Goal: Feedback & Contribution: Submit feedback/report problem

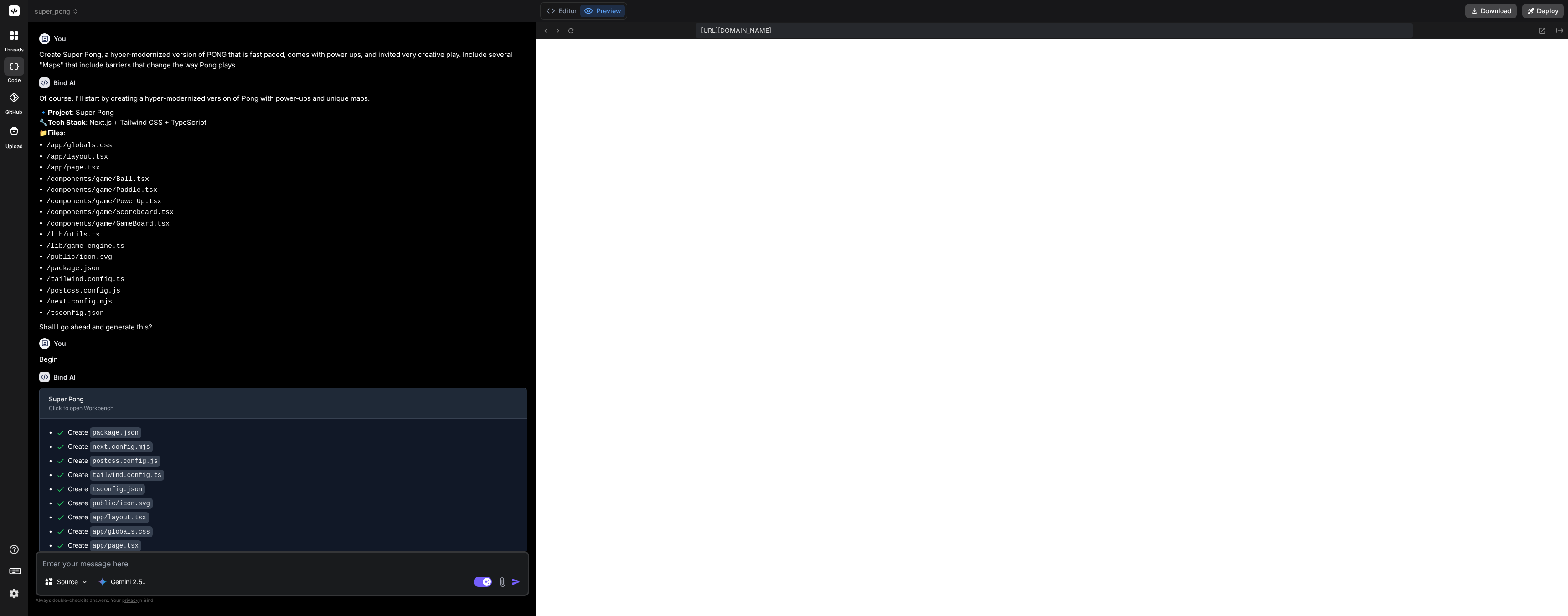
scroll to position [2416, 0]
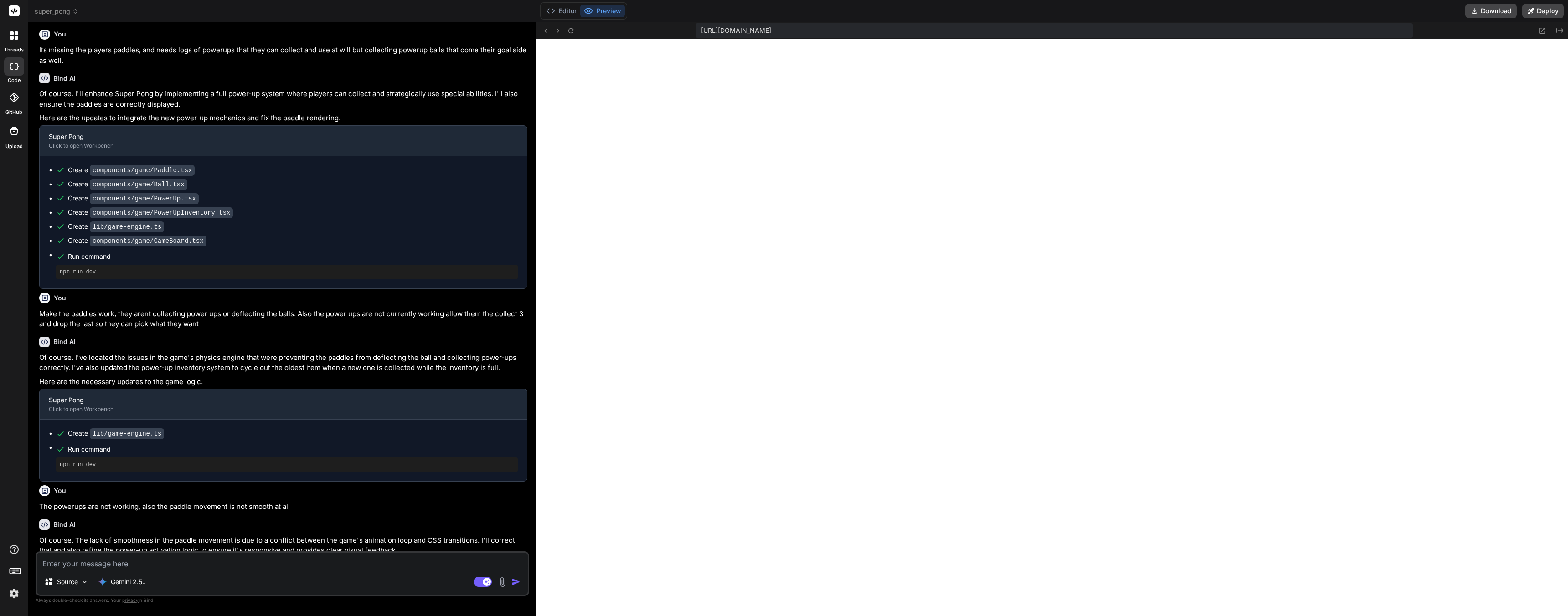
click at [75, 564] on textarea at bounding box center [282, 561] width 491 height 17
type textarea "T"
type textarea "x"
type textarea "Th"
type textarea "x"
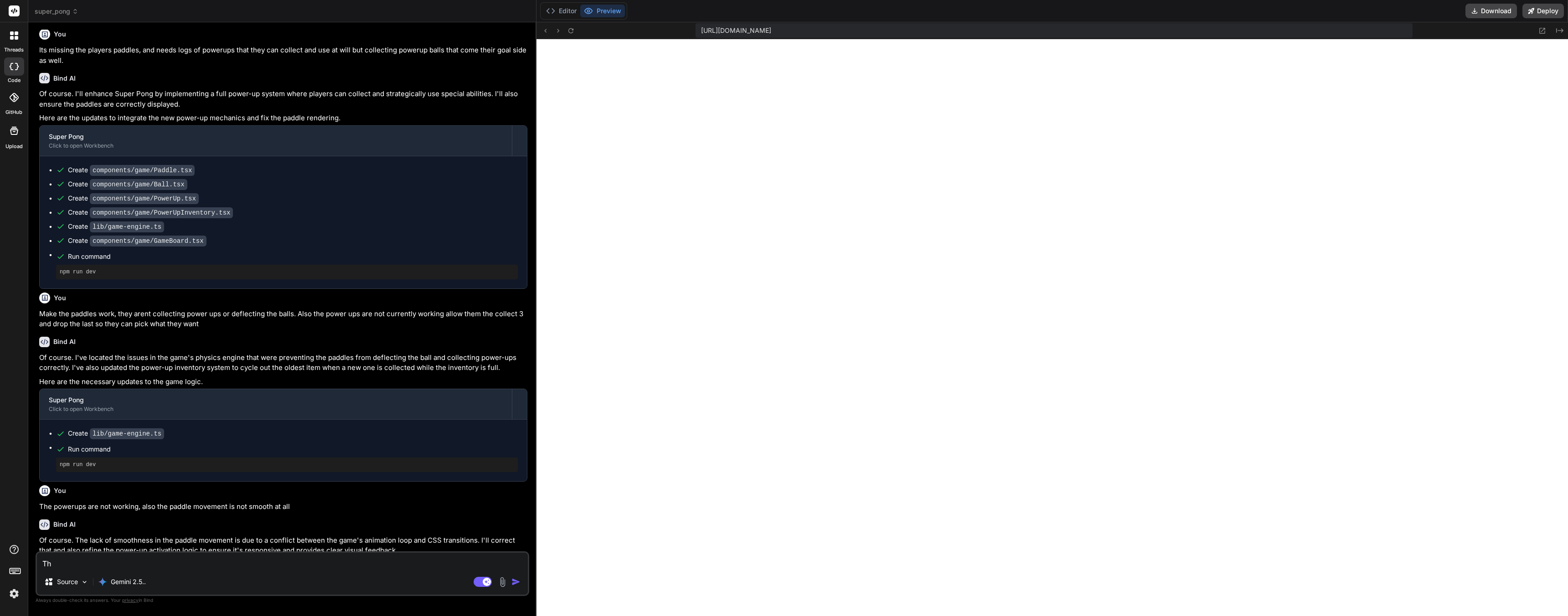
type textarea "The"
type textarea "x"
type textarea "The"
type textarea "x"
type textarea "The p"
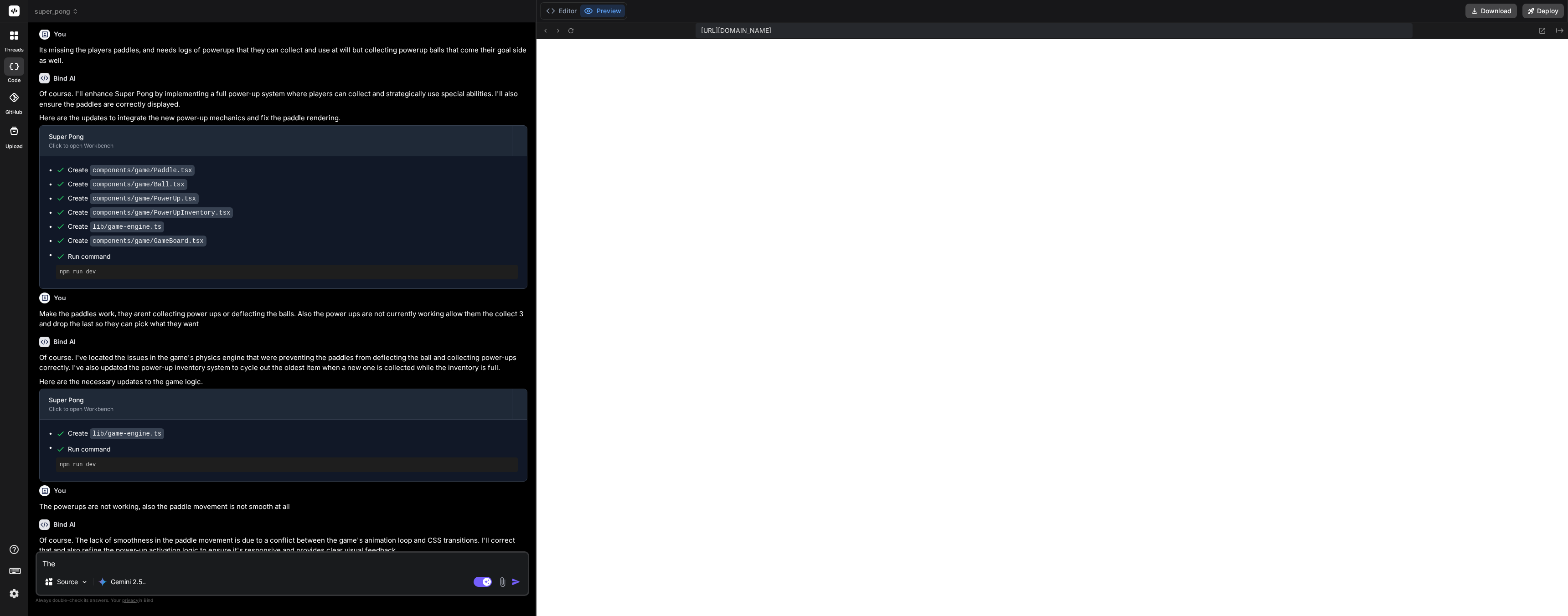
type textarea "x"
type textarea "The po"
type textarea "x"
type textarea "The pow"
type textarea "x"
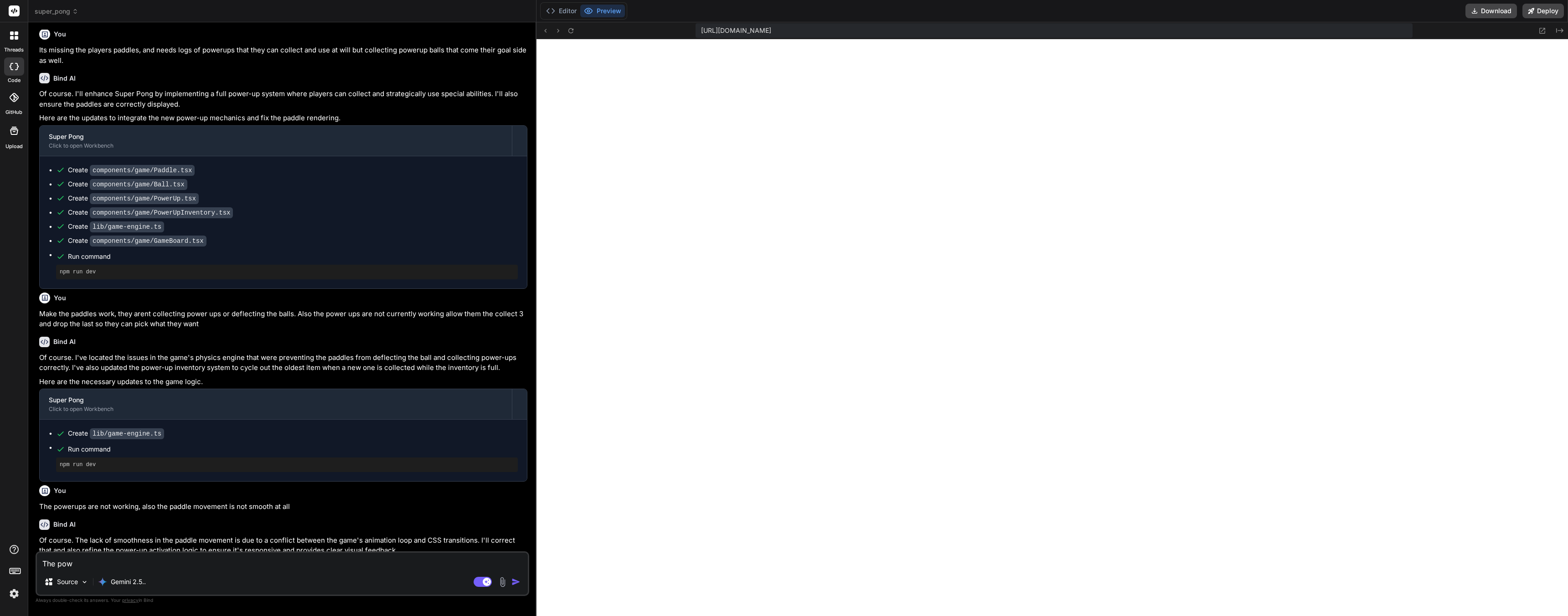
type textarea "The [PERSON_NAME]"
type textarea "x"
type textarea "The power"
type textarea "x"
type textarea "The poweru"
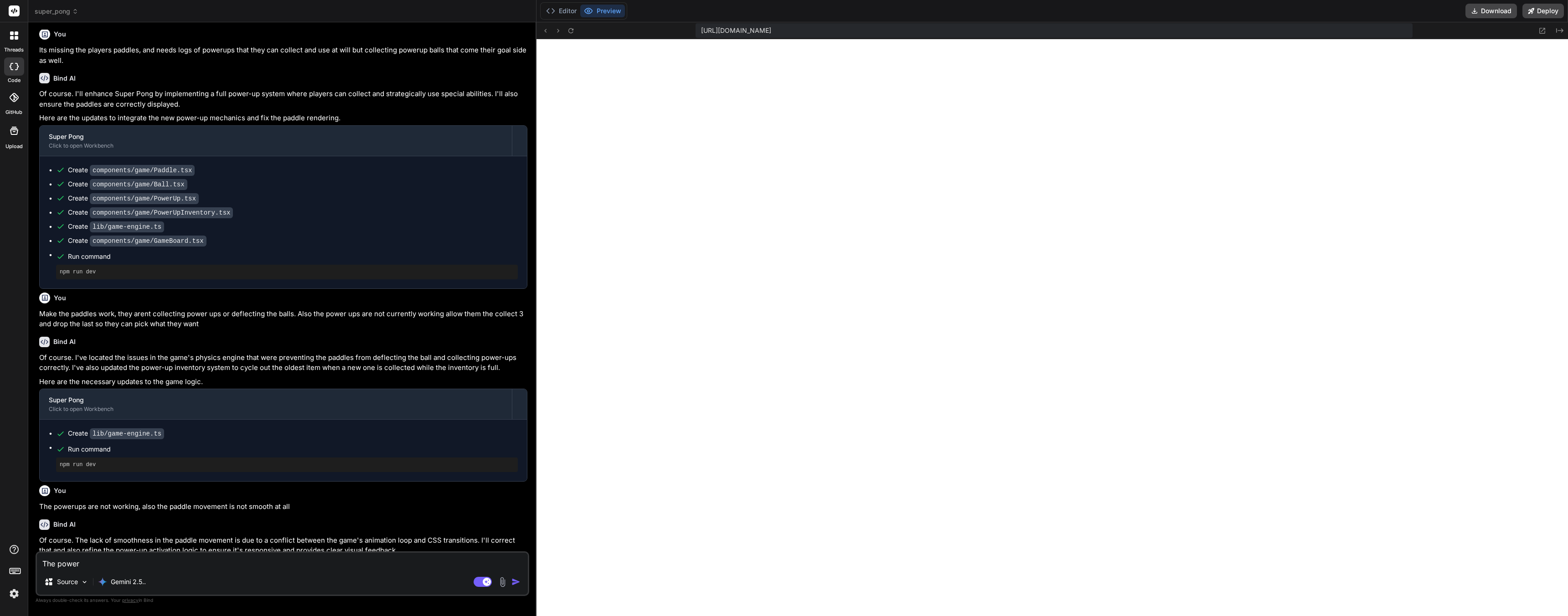
type textarea "x"
type textarea "The powerup"
type textarea "x"
type textarea "The powerup"
type textarea "x"
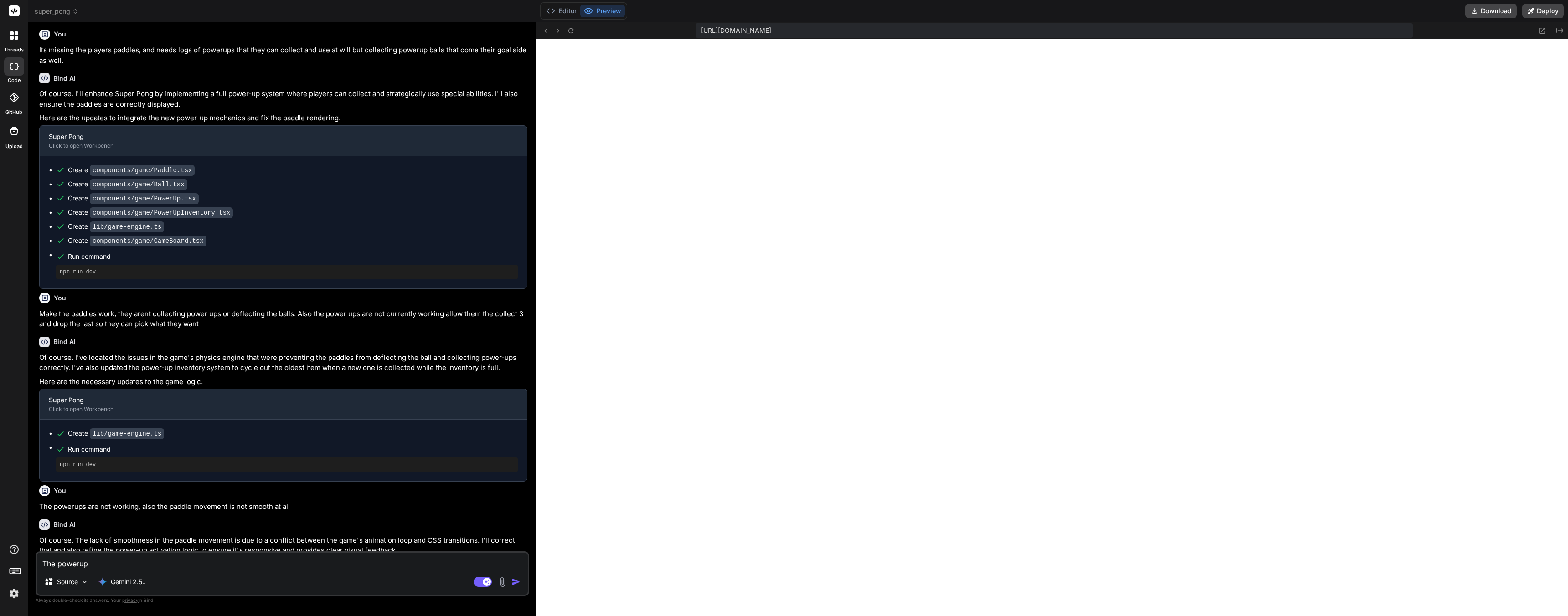
type textarea "The powerup b"
type textarea "x"
type textarea "The powerup bu"
type textarea "x"
type textarea "The powerup but"
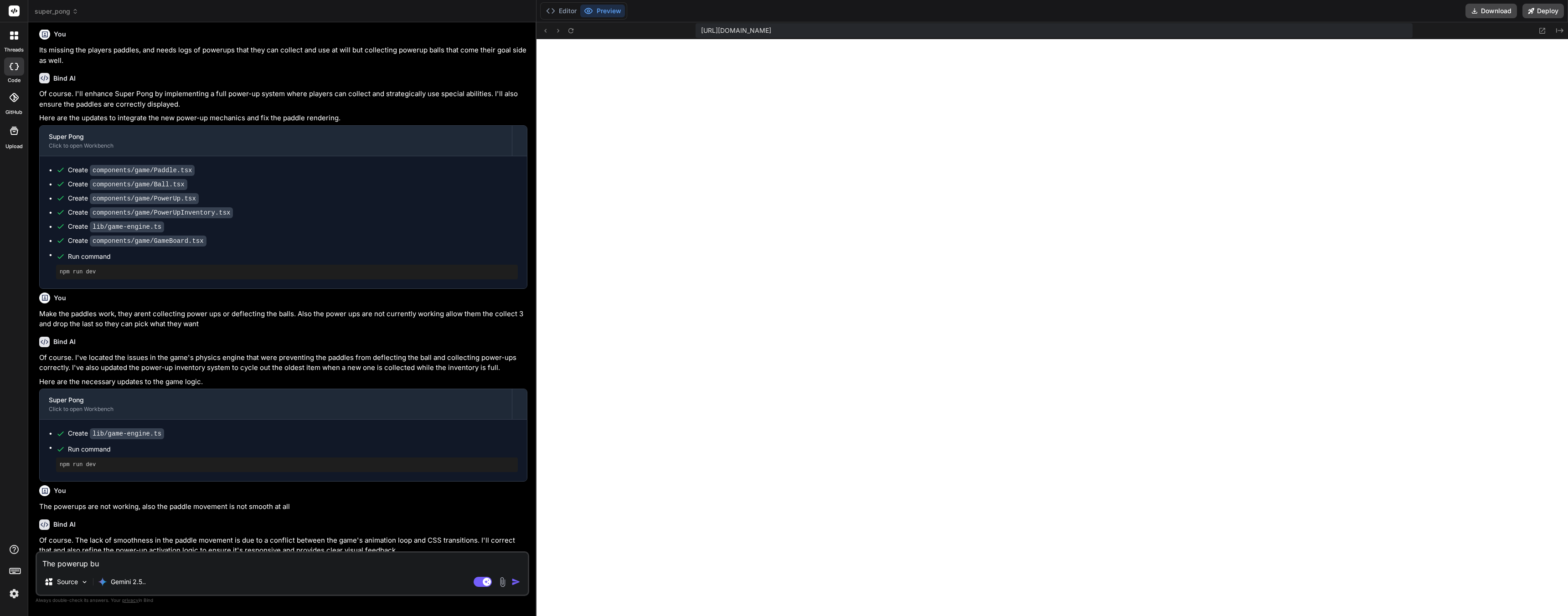
type textarea "x"
type textarea "The powerup butt"
type textarea "x"
type textarea "The powerup butto"
type textarea "x"
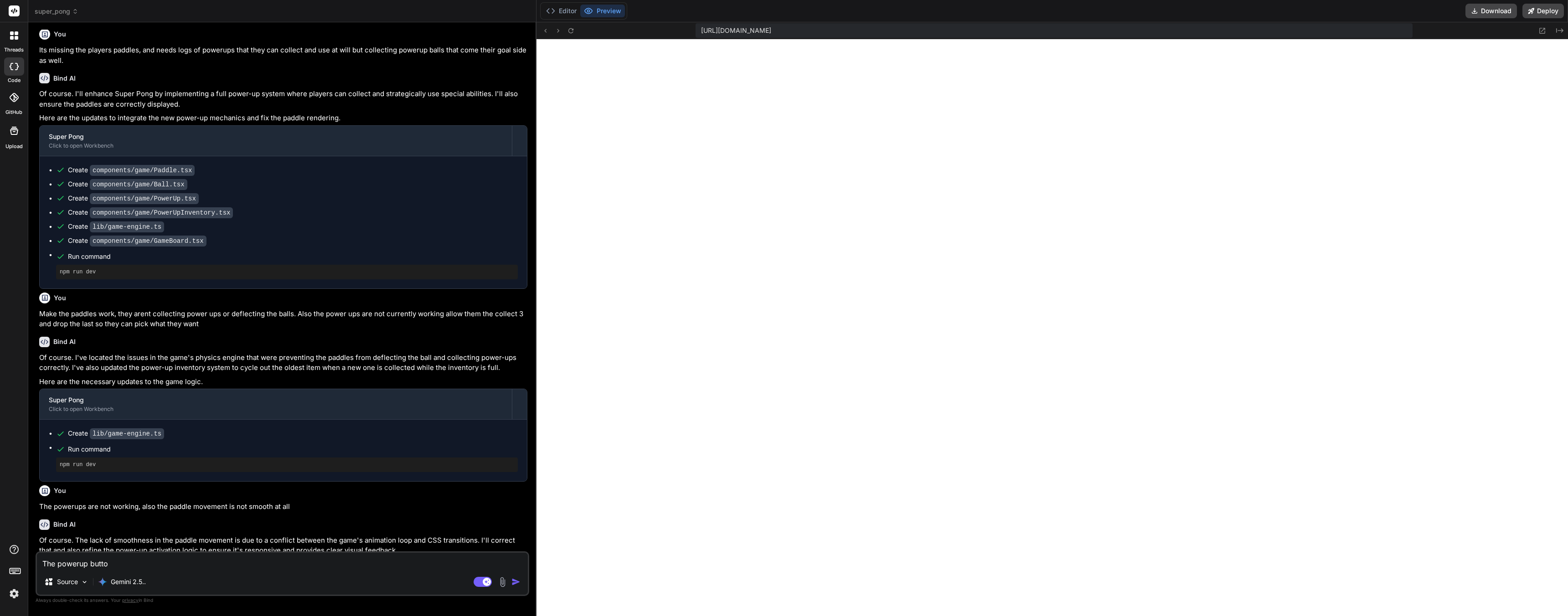
type textarea "The powerup button"
type textarea "x"
type textarea "The powerup buttons"
type textarea "x"
type textarea "The powerup buttons"
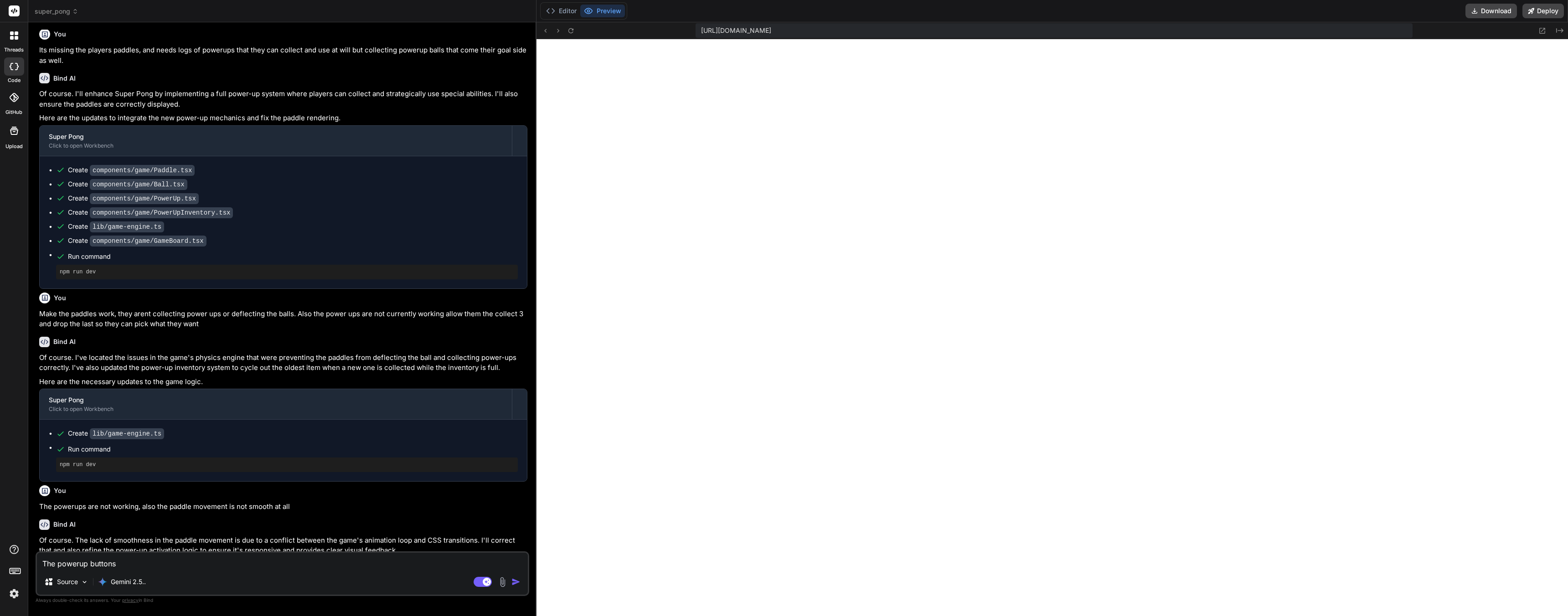
type textarea "x"
type textarea "The powerup buttons a"
type textarea "x"
type textarea "The powerup buttons ar"
type textarea "x"
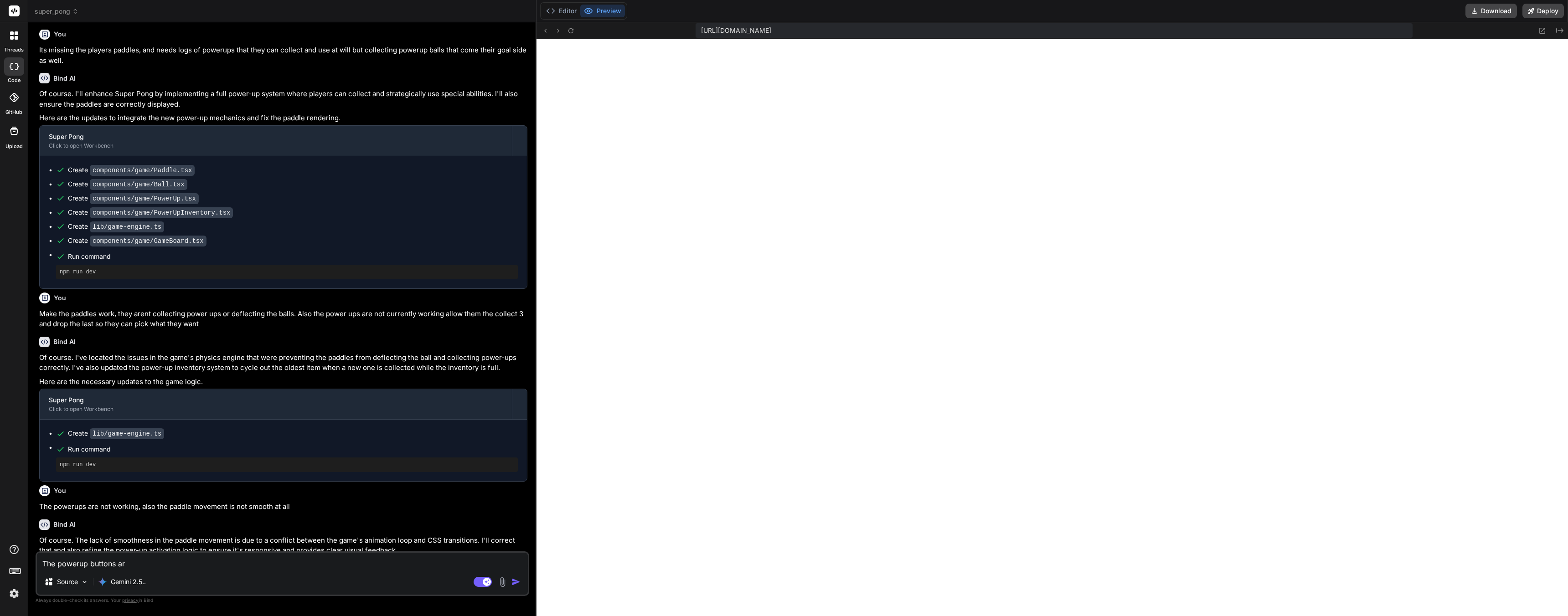
type textarea "The powerup buttons are"
type textarea "x"
type textarea "The powerup buttons aren"
type textarea "x"
type textarea "The powerup buttons arent"
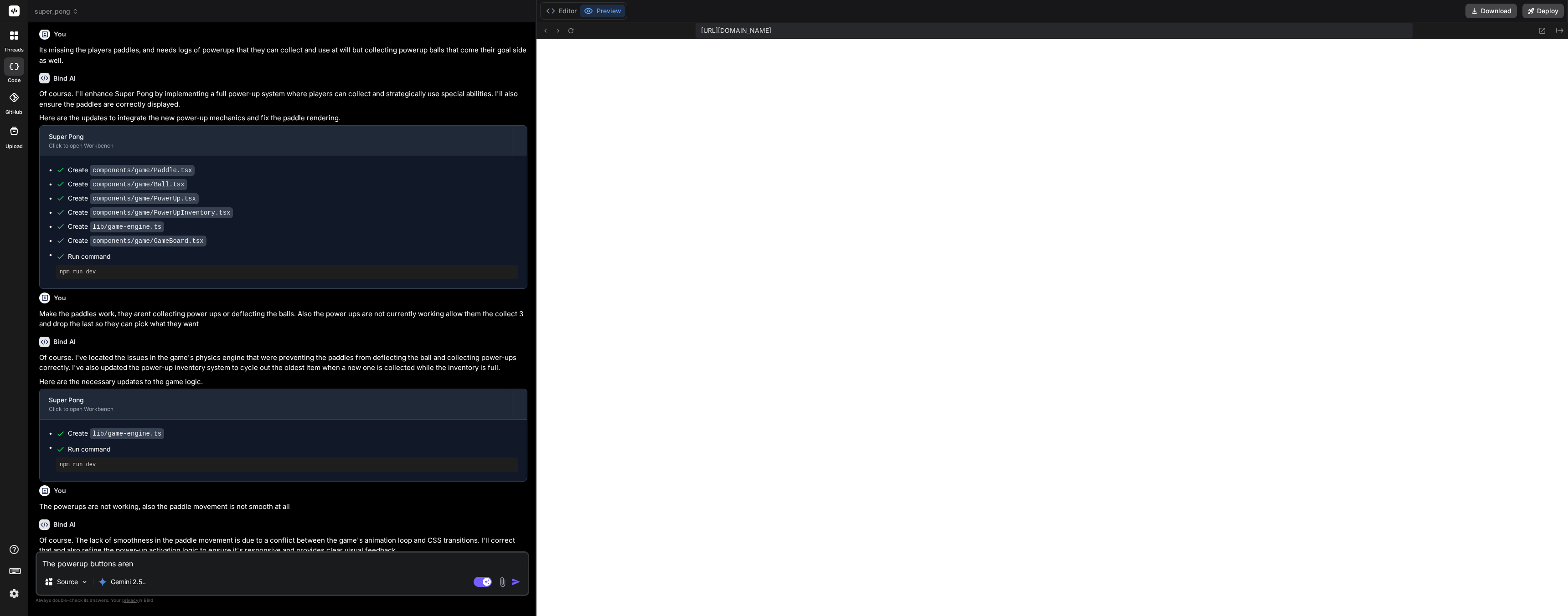
type textarea "x"
type textarea "The powerup buttons arent"
type textarea "x"
type textarea "The powerup buttons arent s"
type textarea "x"
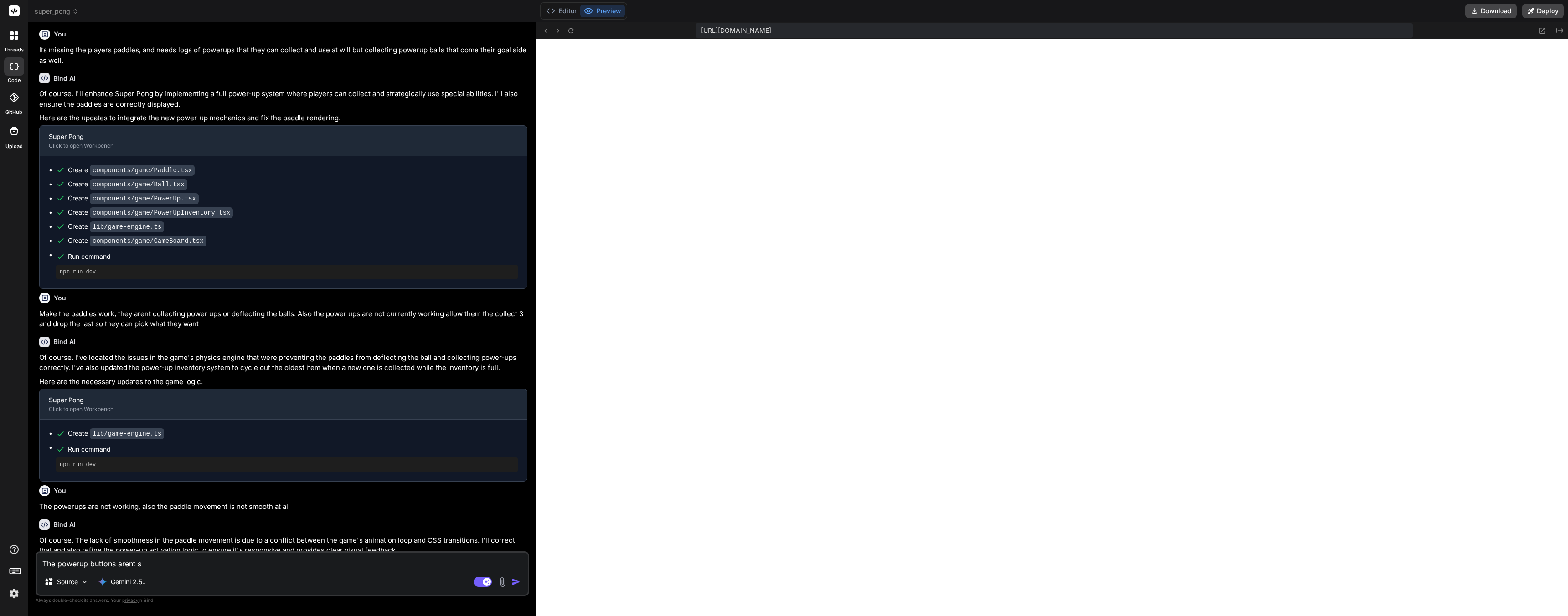
type textarea "The powerup buttons arent sh"
type textarea "x"
type textarea "The powerup buttons arent sho"
type textarea "x"
type textarea "The powerup buttons arent shoo"
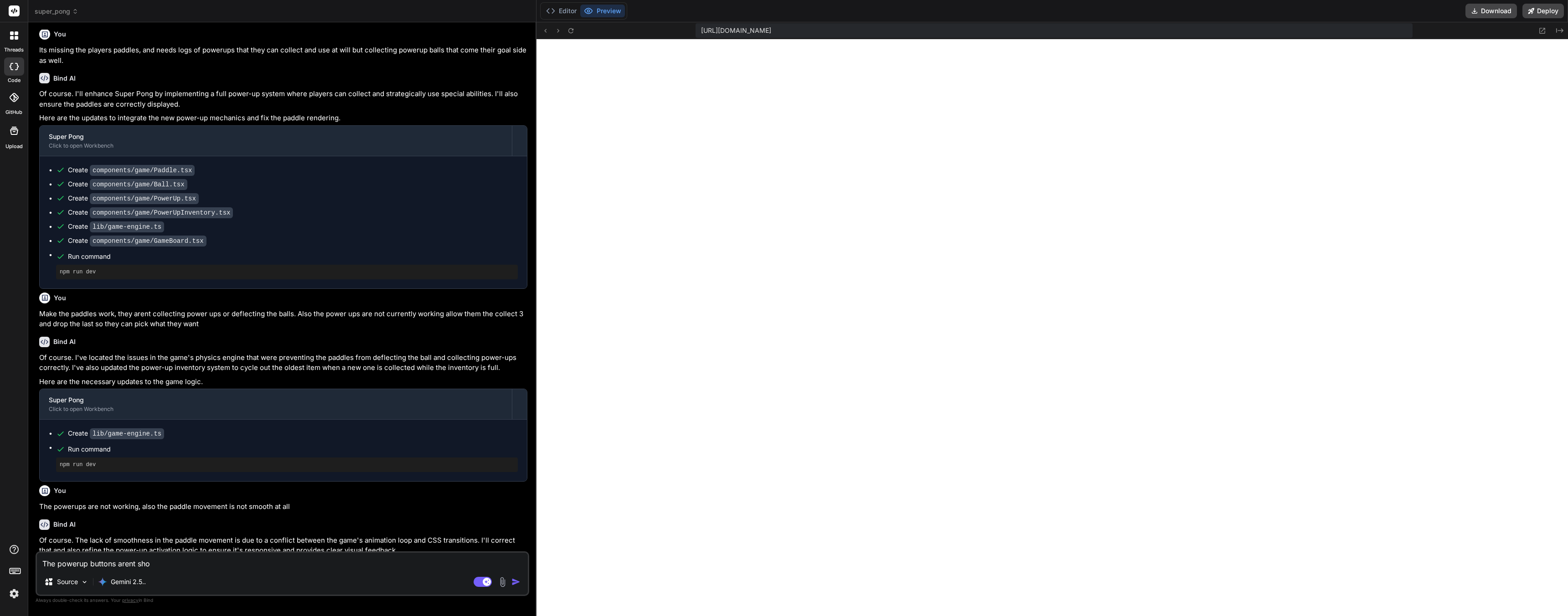
type textarea "x"
type textarea "The powerup buttons arent shoot"
type textarea "x"
type textarea "The powerup buttons arent shooti"
type textarea "x"
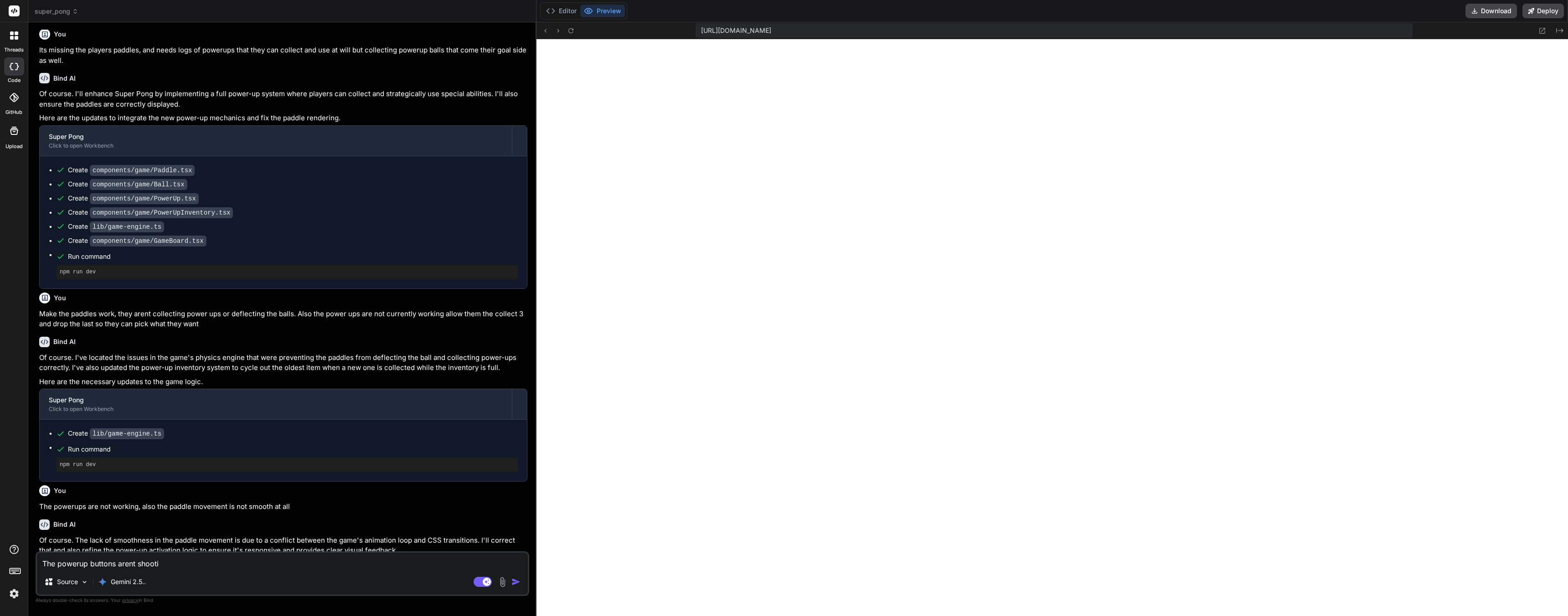
type textarea "The powerup buttons arent shootin"
type textarea "x"
type textarea "The powerup buttons arent shooting"
type textarea "x"
type textarea "The powerup buttons arent shooting"
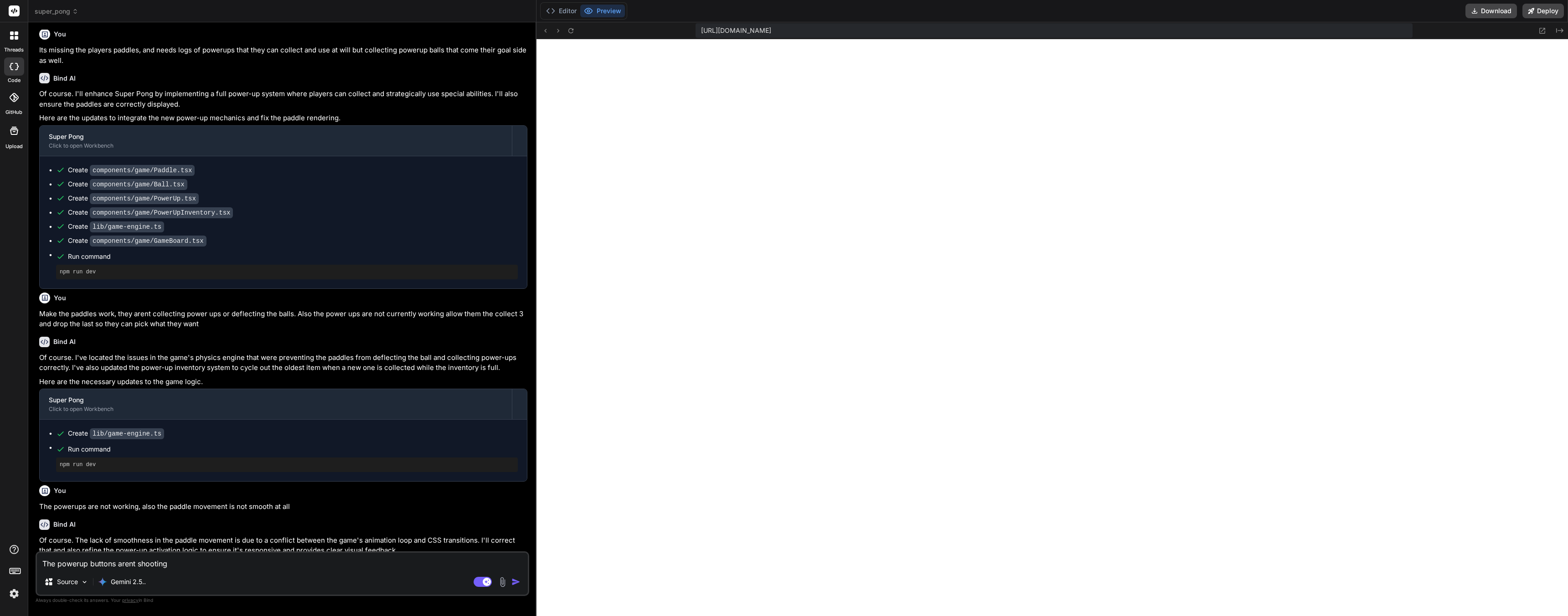
type textarea "x"
type textarea "The powerup buttons arent shooting t"
type textarea "x"
type textarea "The powerup buttons arent shooting th"
type textarea "x"
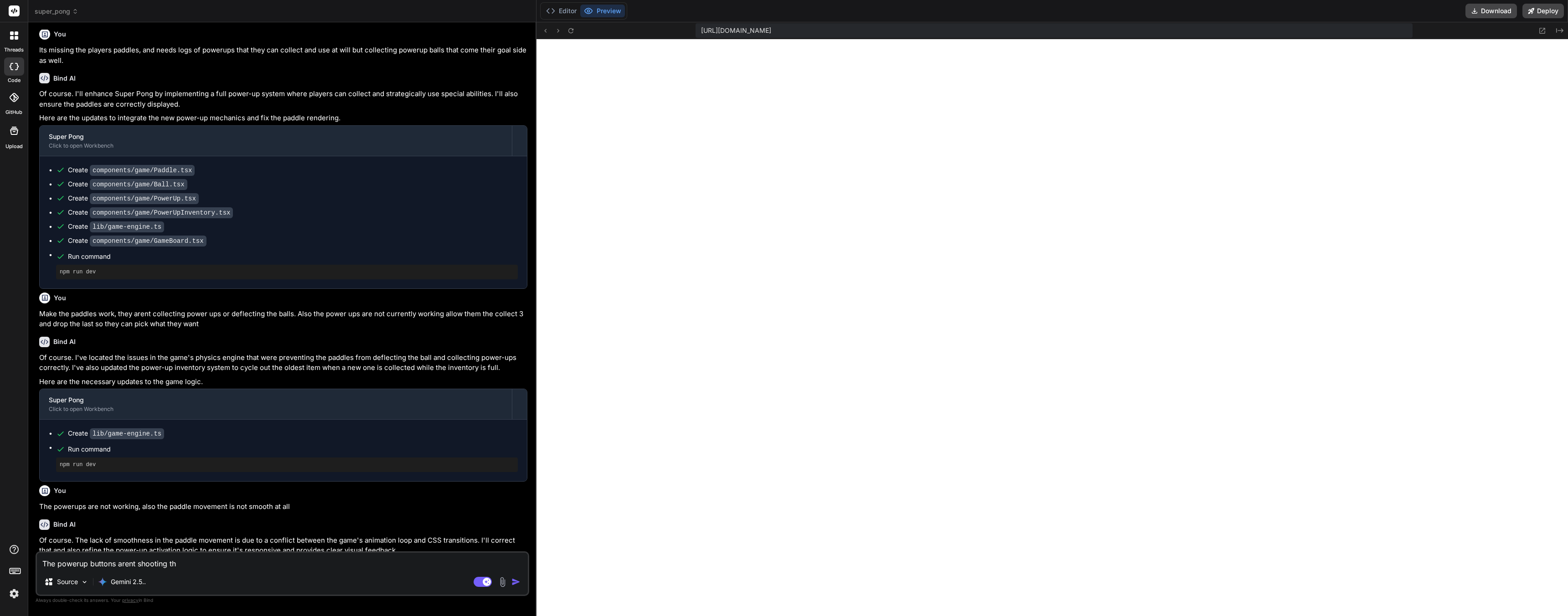
type textarea "The powerup buttons arent shooting the"
type textarea "x"
type textarea "The powerup buttons arent shooting the"
type textarea "x"
type textarea "The powerup buttons arent shooting the"
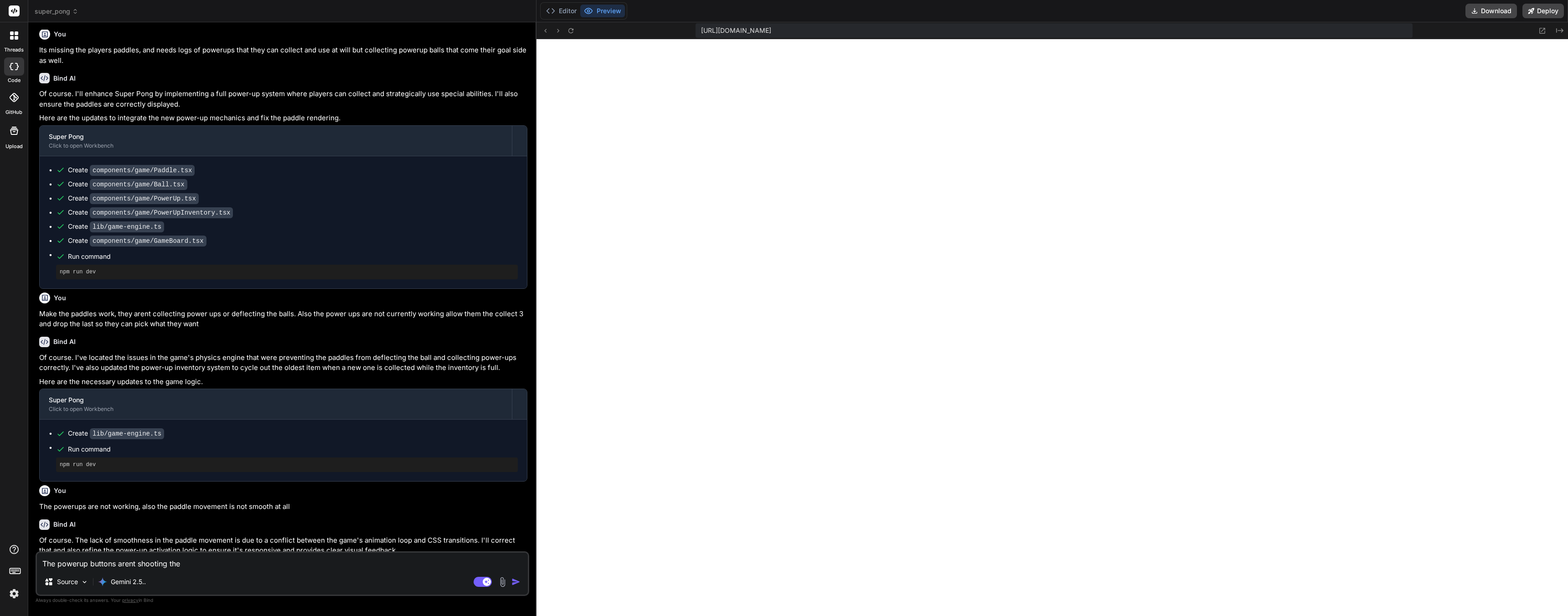
type textarea "x"
type textarea "The powerup buttons arent shooting th"
type textarea "x"
type textarea "The powerup buttons arent shooting t"
type textarea "x"
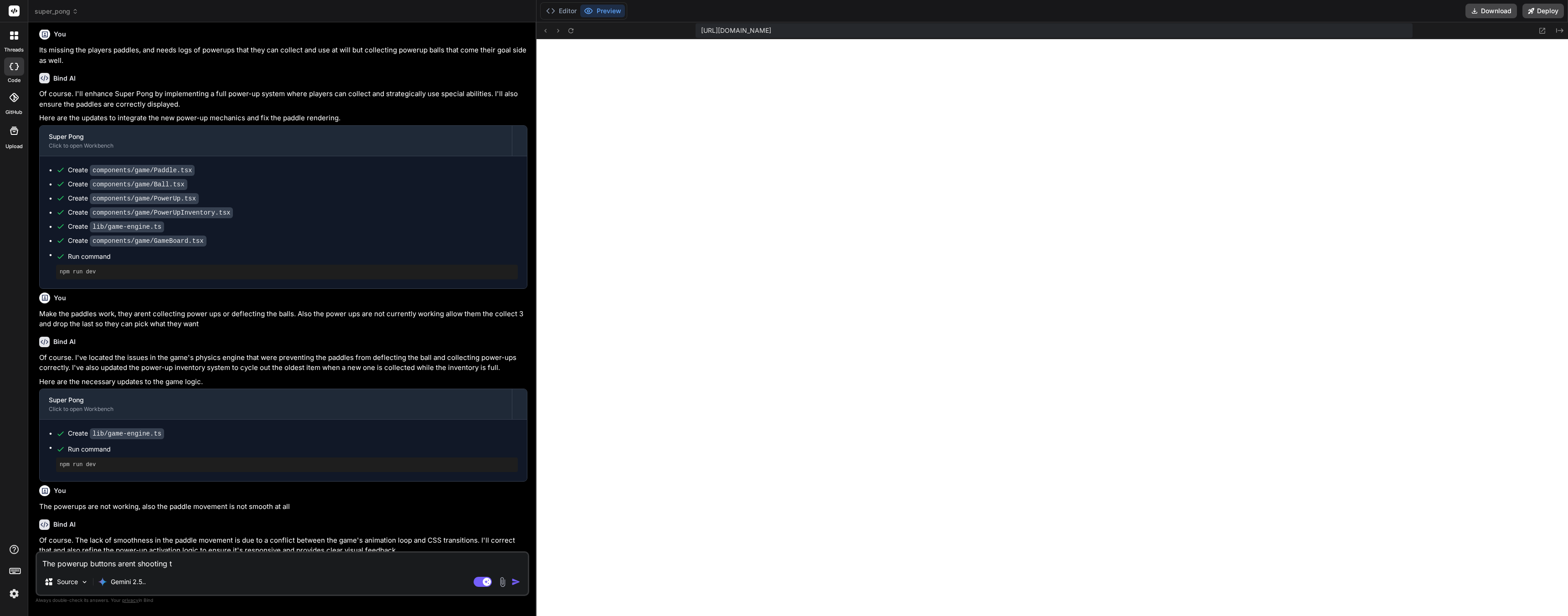
type textarea "The powerup buttons arent shooting"
type textarea "x"
type textarea "The powerup buttons arent shooting"
type textarea "x"
type textarea "The powerup buttons arent shootin"
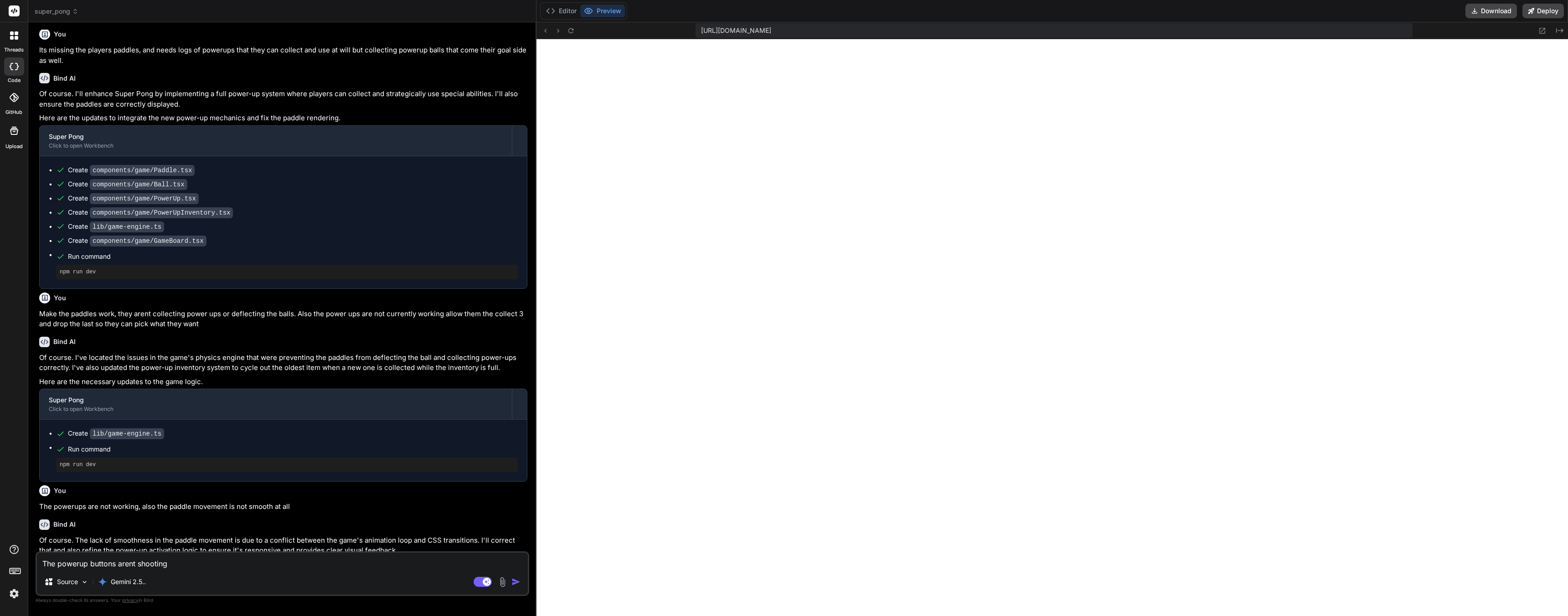
type textarea "x"
type textarea "The powerup buttons arent shooti"
type textarea "x"
type textarea "The powerup buttons arent shoot"
type textarea "x"
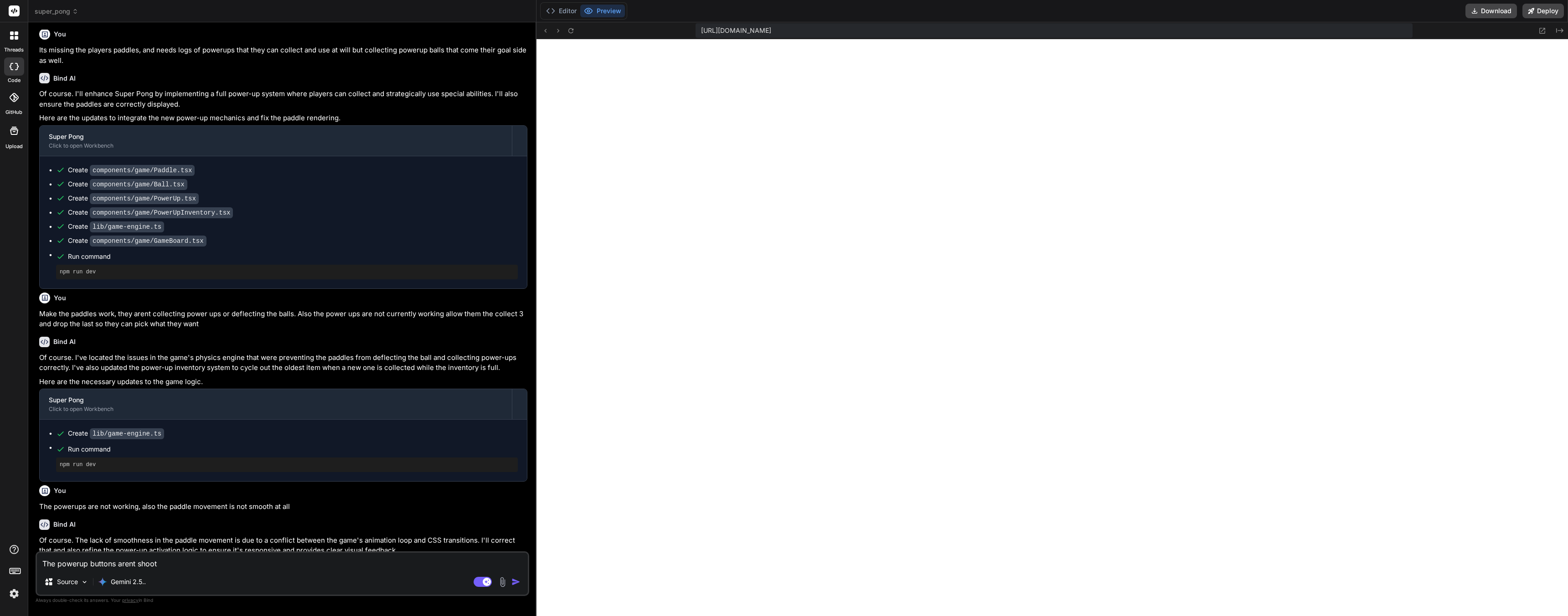
type textarea "The powerup buttons arent shoo"
type textarea "x"
type textarea "The powerup buttons arent sho"
type textarea "x"
type textarea "The powerup buttons arent sh"
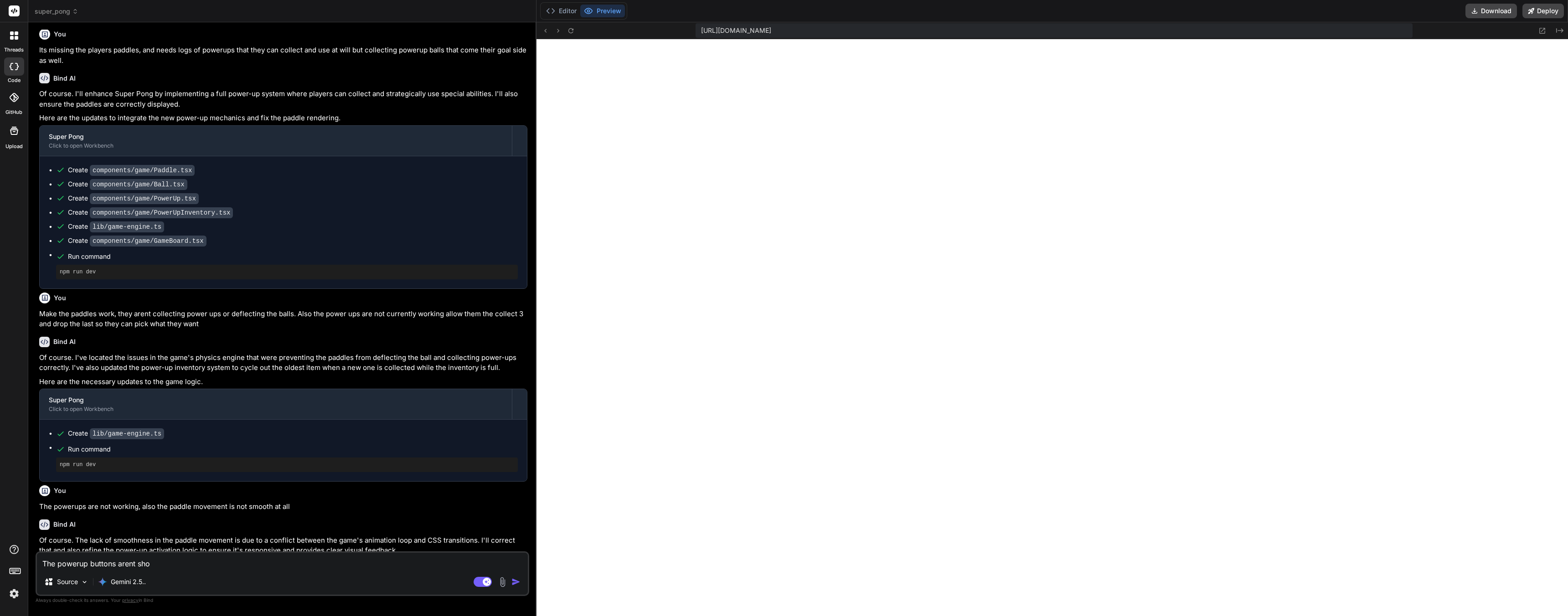
type textarea "x"
type textarea "The powerup buttons arent s"
type textarea "x"
type textarea "The powerup buttons arent"
type textarea "x"
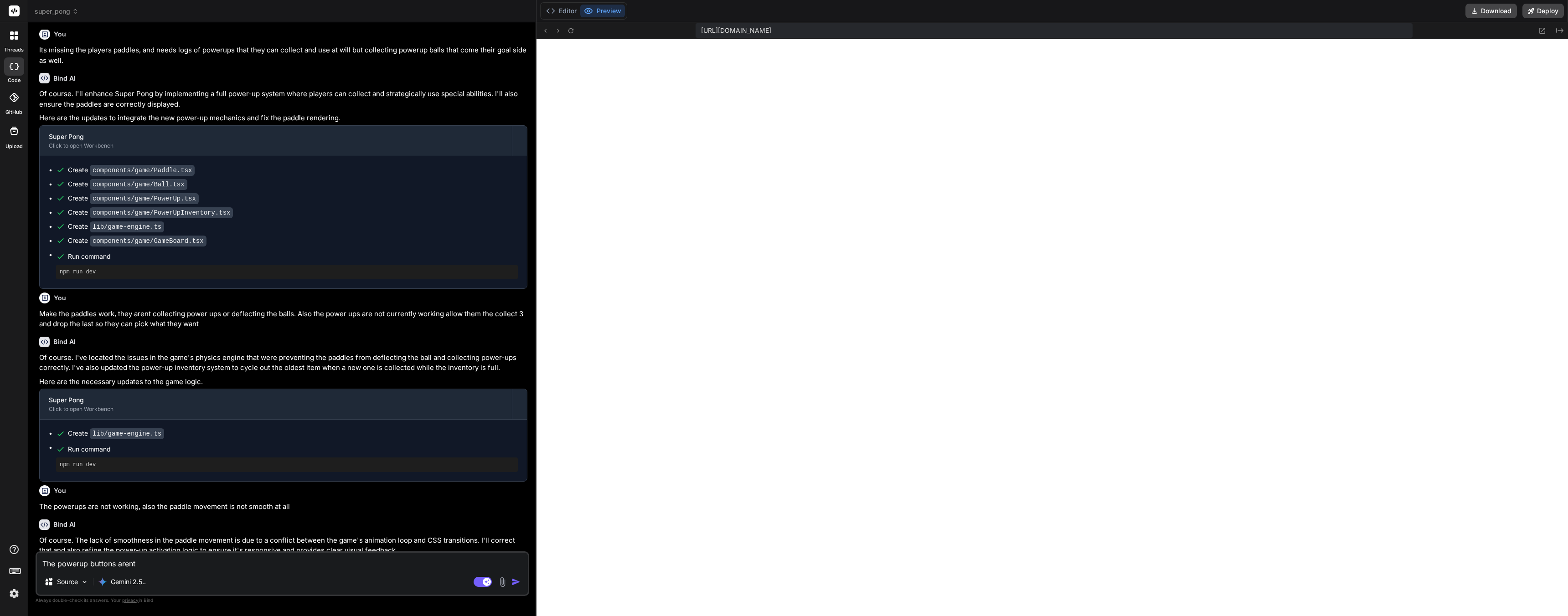
type textarea "The powerup buttons arent s"
type textarea "x"
type textarea "The powerup buttons arent"
type textarea "x"
type textarea "The powerup buttons arent u"
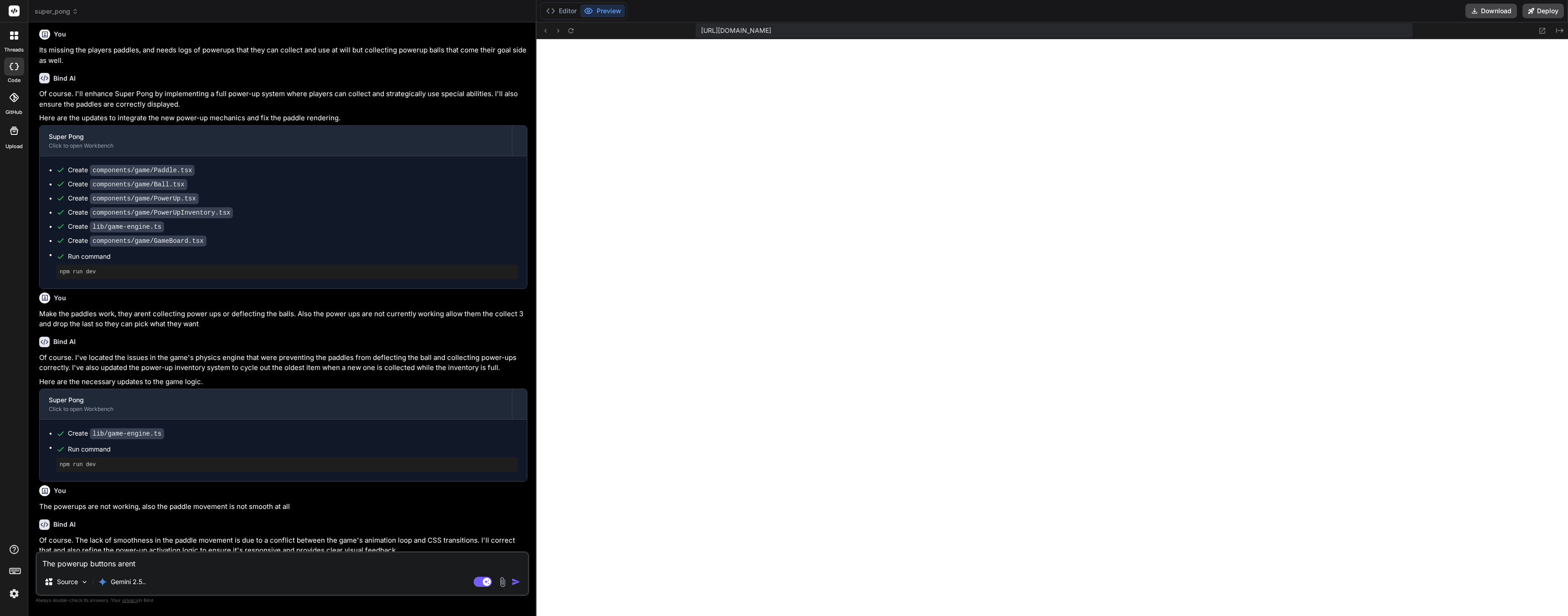
type textarea "x"
type textarea "The powerup buttons arent us"
type textarea "x"
type textarea "The powerup buttons arent usi"
type textarea "x"
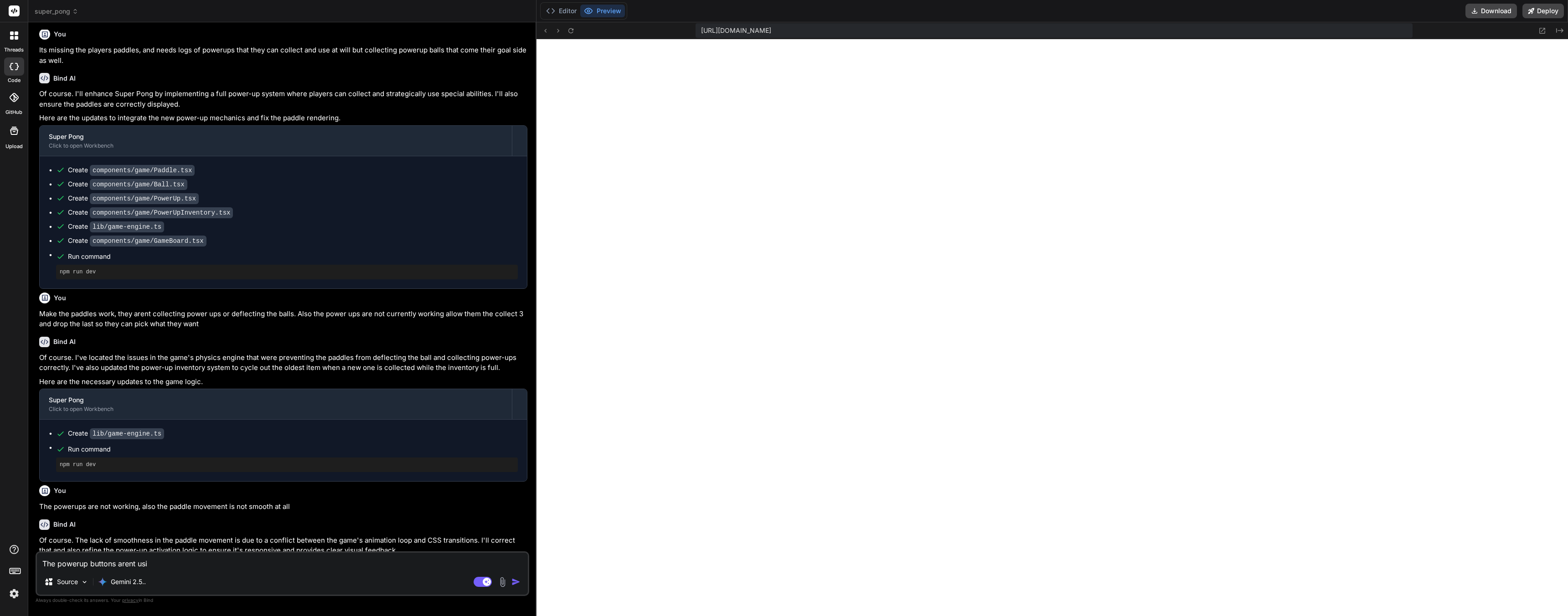
type textarea "The powerup buttons arent usin"
type textarea "x"
type textarea "The powerup buttons arent using"
type textarea "x"
type textarea "The powerup buttons arent using"
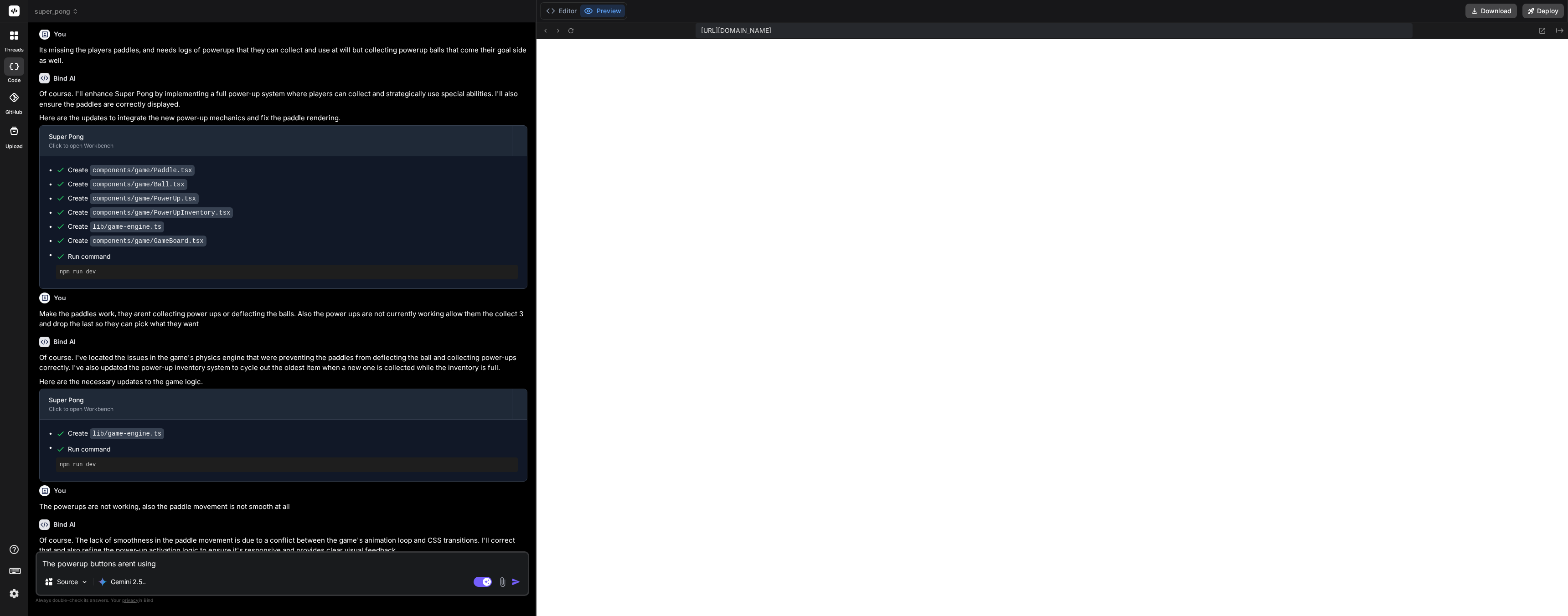
type textarea "x"
type textarea "The powerup buttons arent using"
type textarea "x"
type textarea "The powerup buttons arent usin"
type textarea "x"
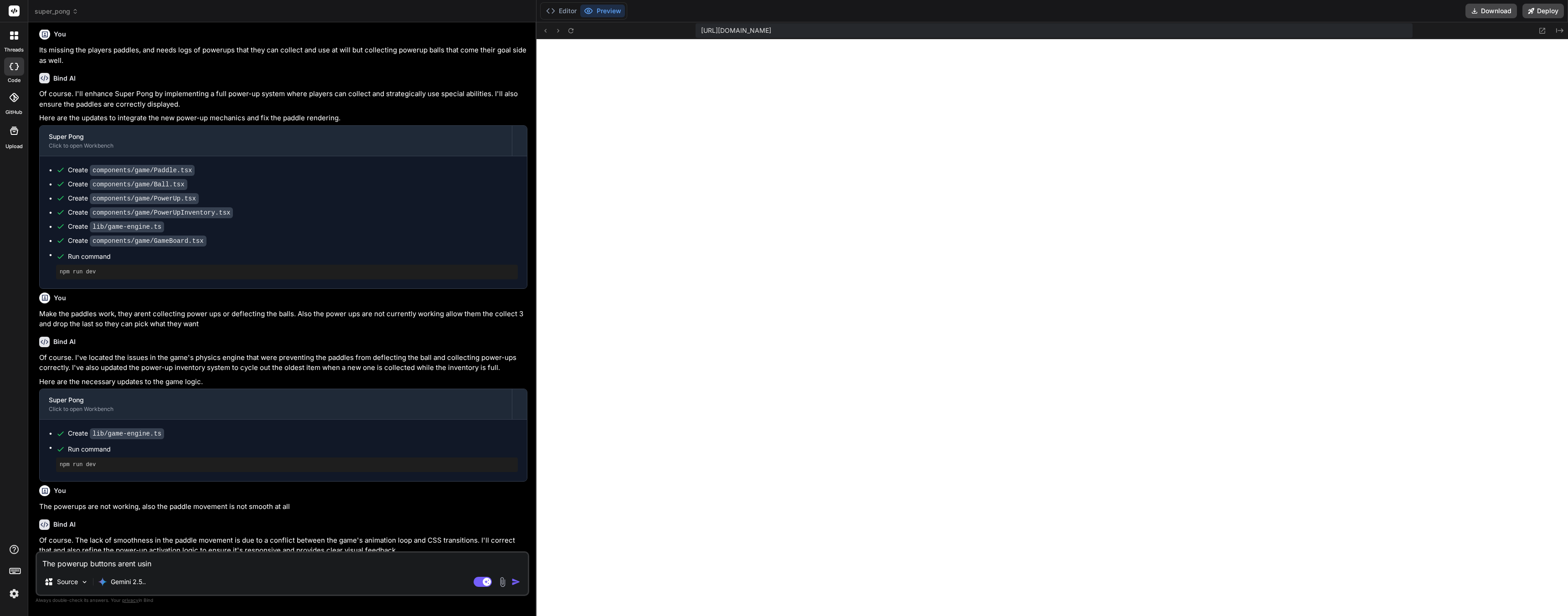
type textarea "The powerup buttons arent usi"
type textarea "x"
type textarea "The powerup buttons arent us"
type textarea "x"
type textarea "The powerup buttons arent u"
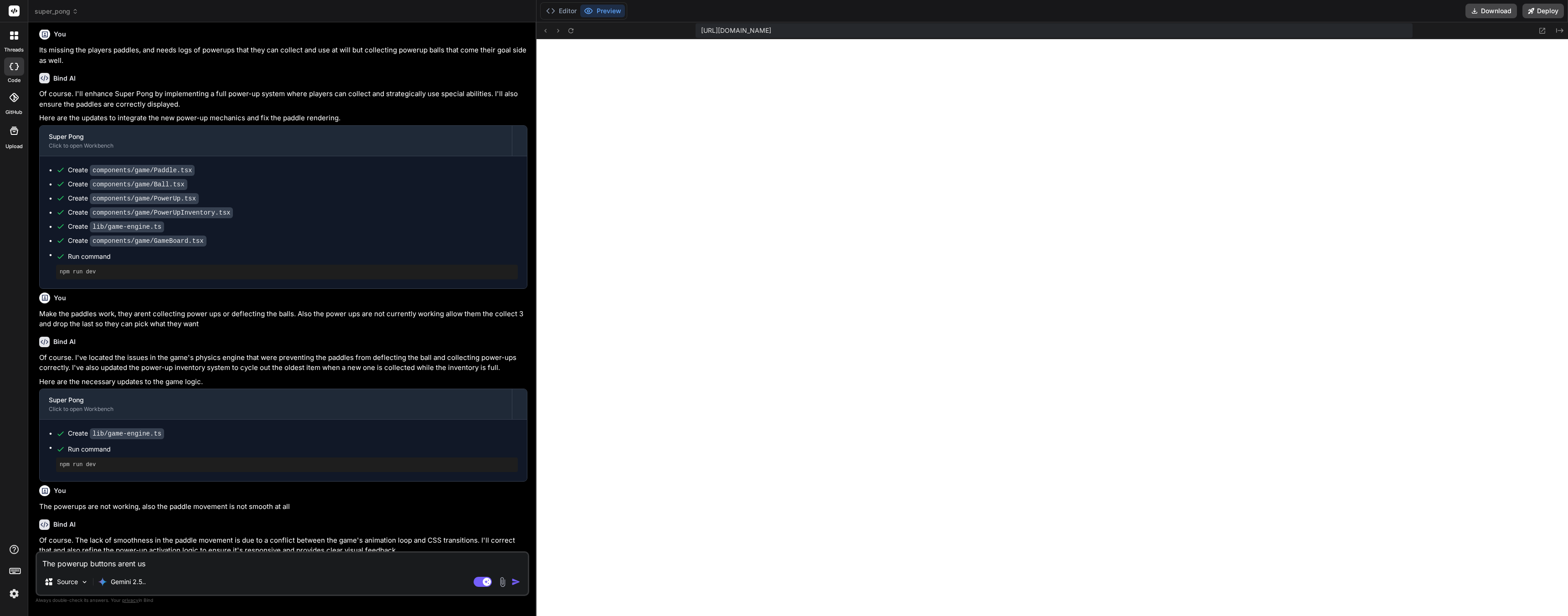
type textarea "x"
type textarea "The powerup buttons arent"
type textarea "x"
type textarea "The powerup buttons arent a"
type textarea "x"
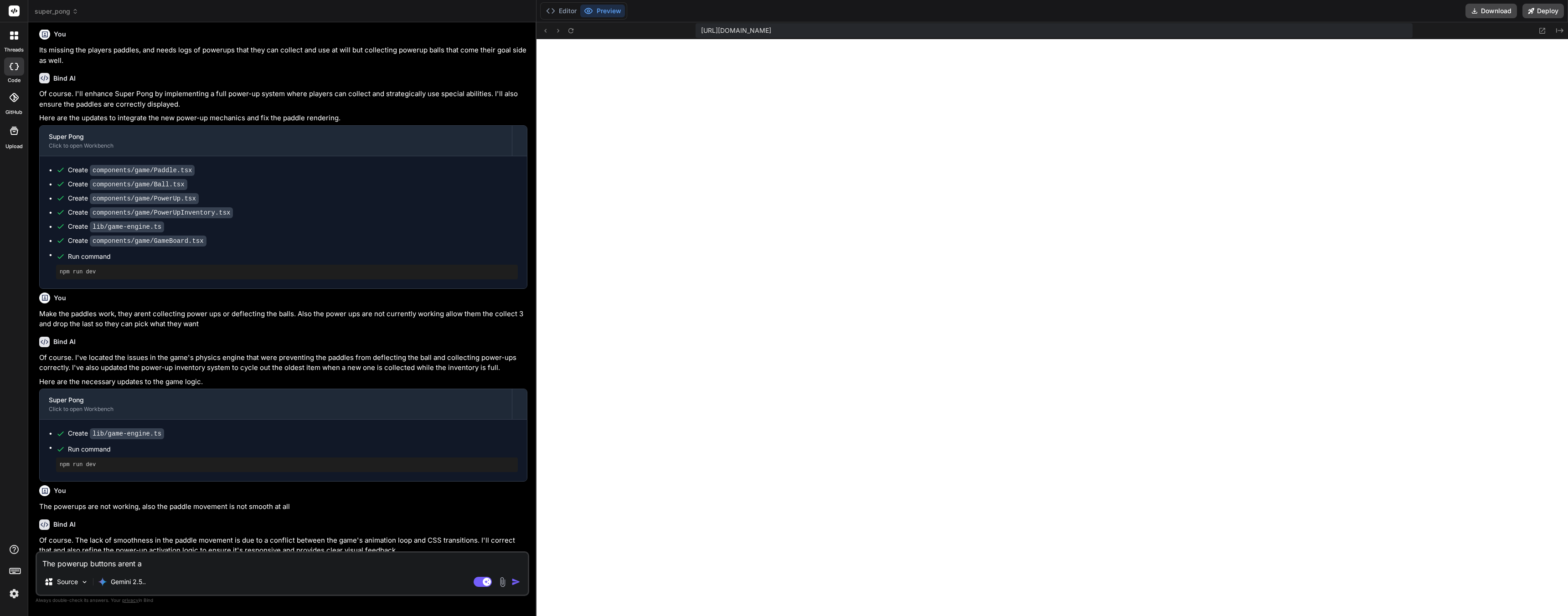
type textarea "The powerup buttons arent ac"
type textarea "x"
type textarea "The powerup buttons arent act"
type textarea "x"
type textarea "The powerup buttons arent acti"
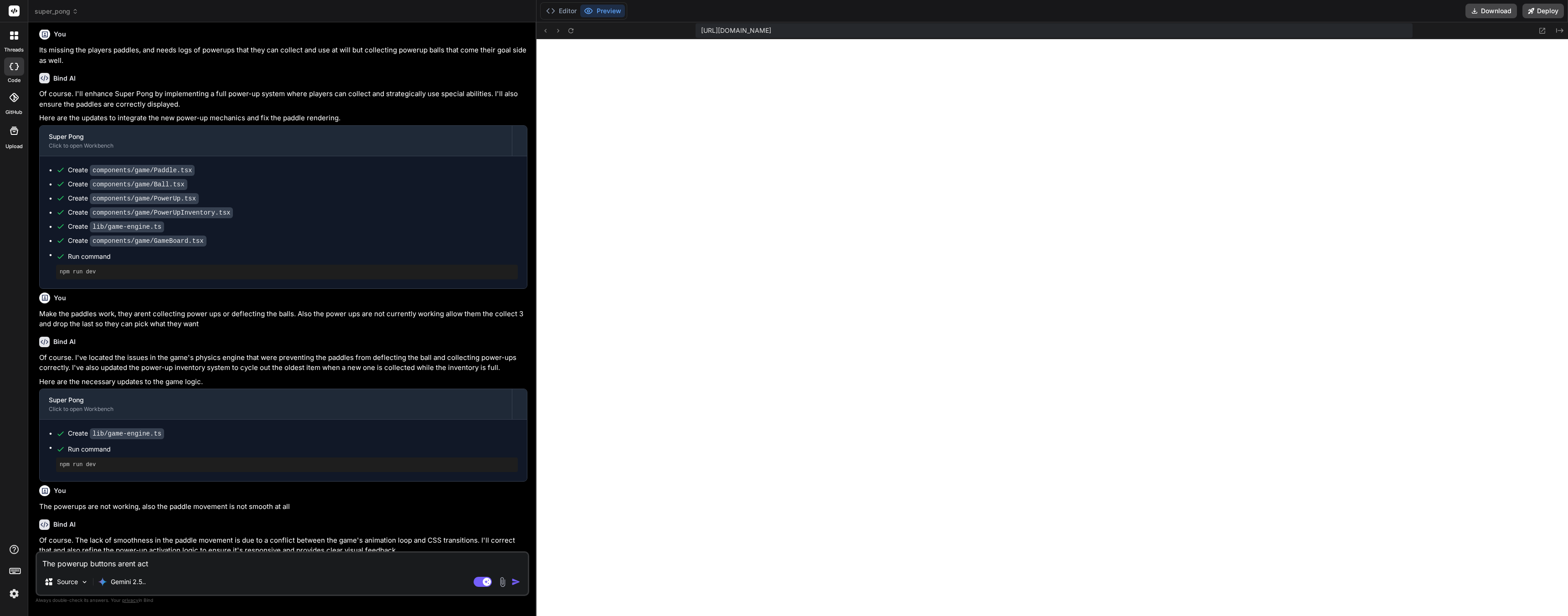
type textarea "x"
type textarea "The powerup buttons arent activ"
type textarea "x"
type textarea "The powerup buttons arent activa"
type textarea "x"
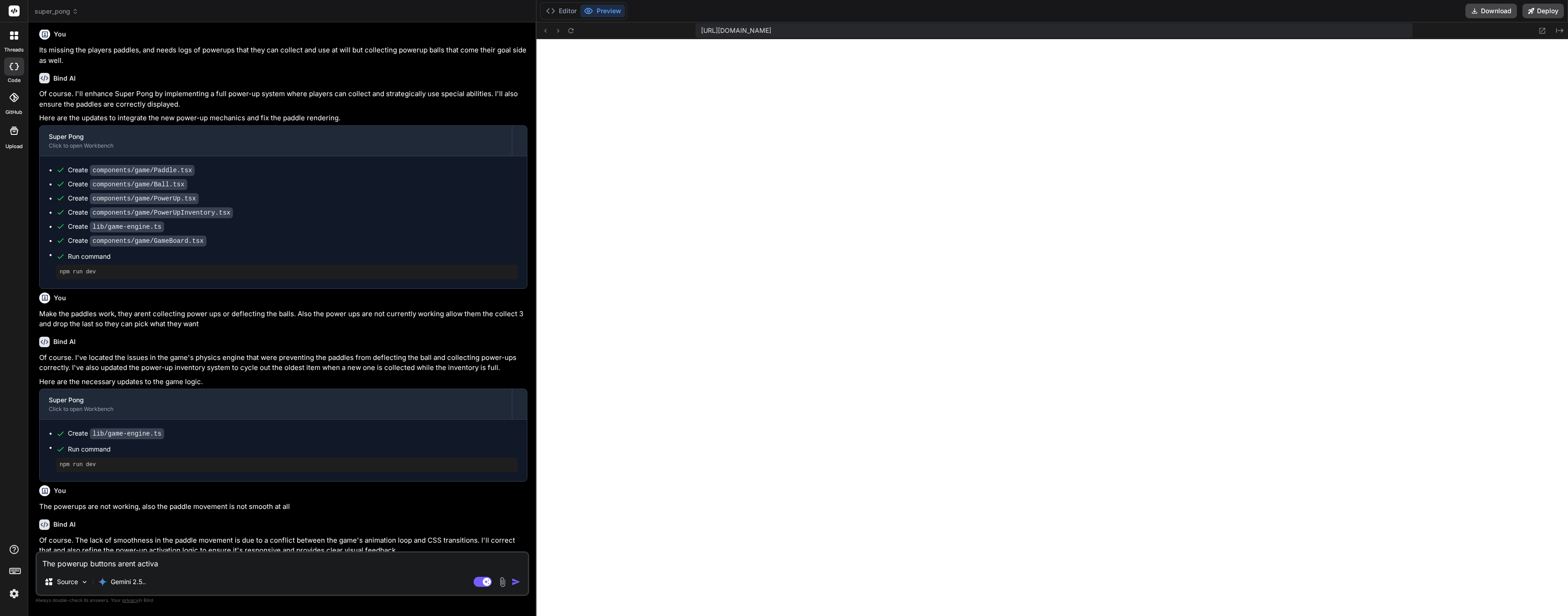
type textarea "The powerup buttons arent activat"
type textarea "x"
type textarea "The powerup buttons arent activati"
type textarea "x"
type textarea "The powerup buttons arent activatin"
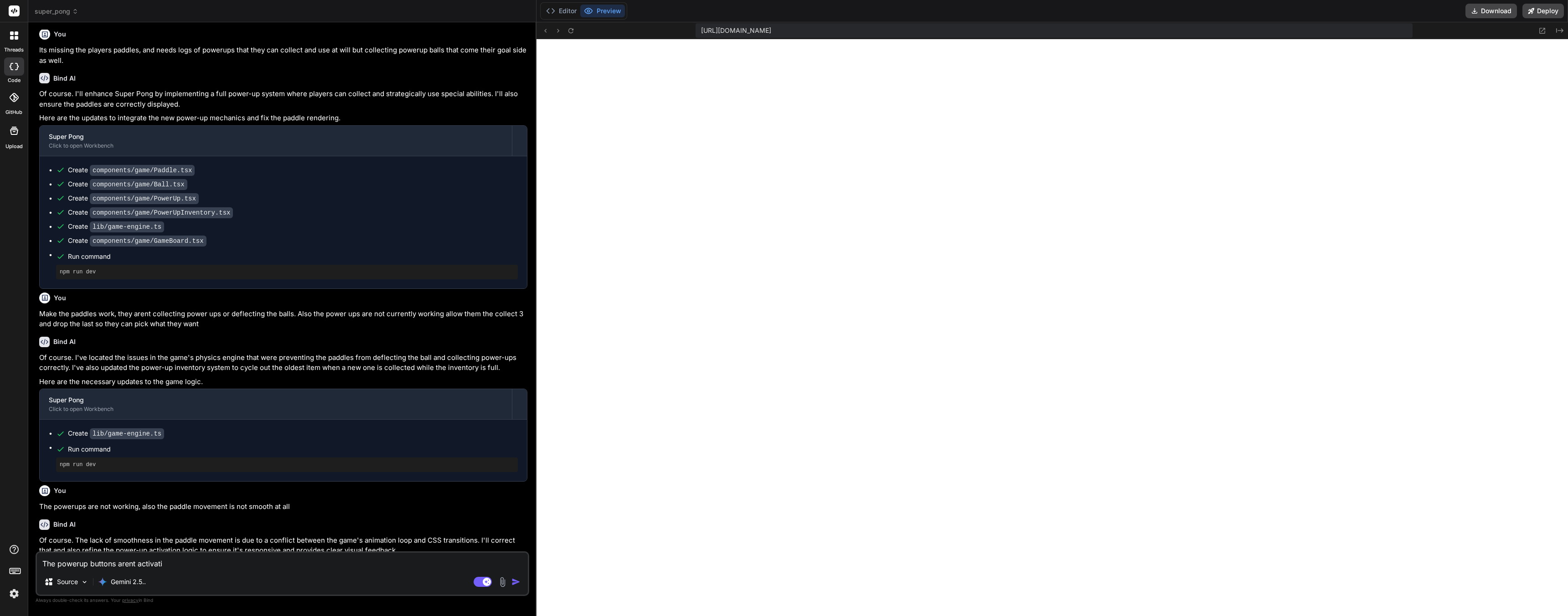
type textarea "x"
type textarea "The powerup buttons arent activating"
type textarea "x"
type textarea "The powerup buttons arent activating"
type textarea "x"
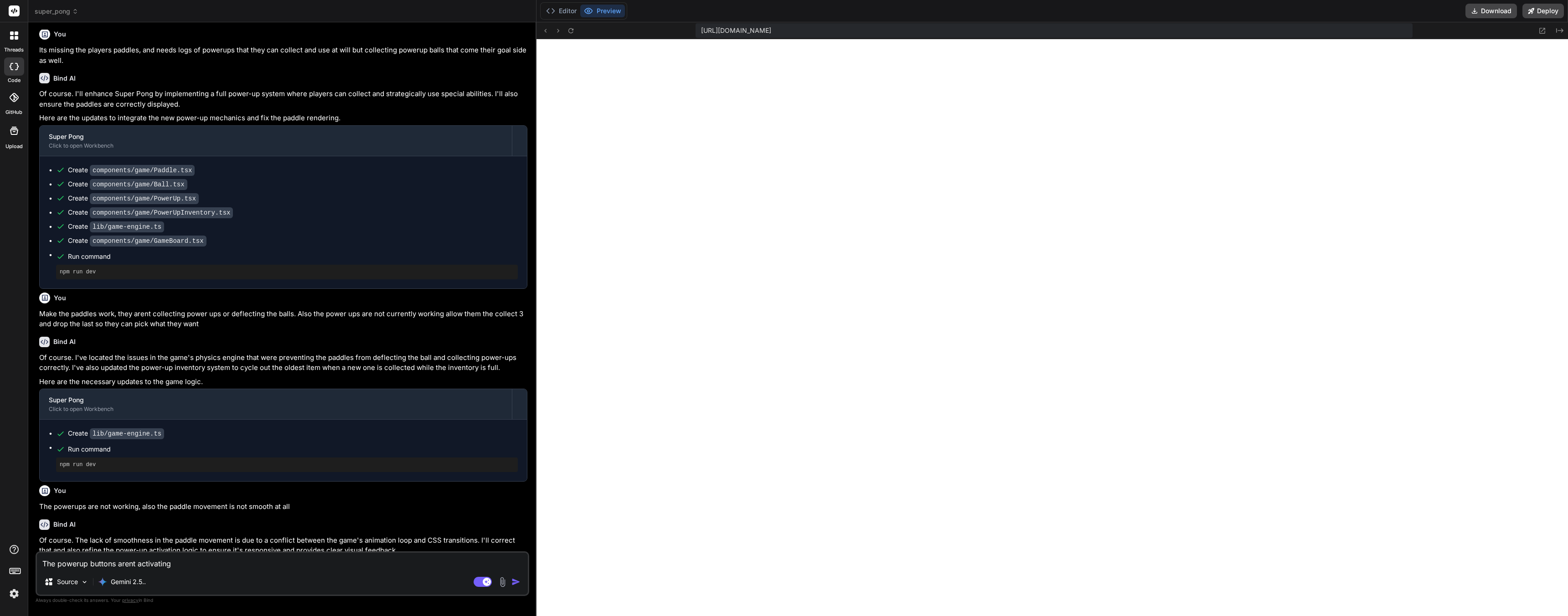
type textarea "The powerup buttons arent activating t"
type textarea "x"
type textarea "The powerup buttons arent activating th"
type textarea "x"
type textarea "The powerup buttons arent activating the"
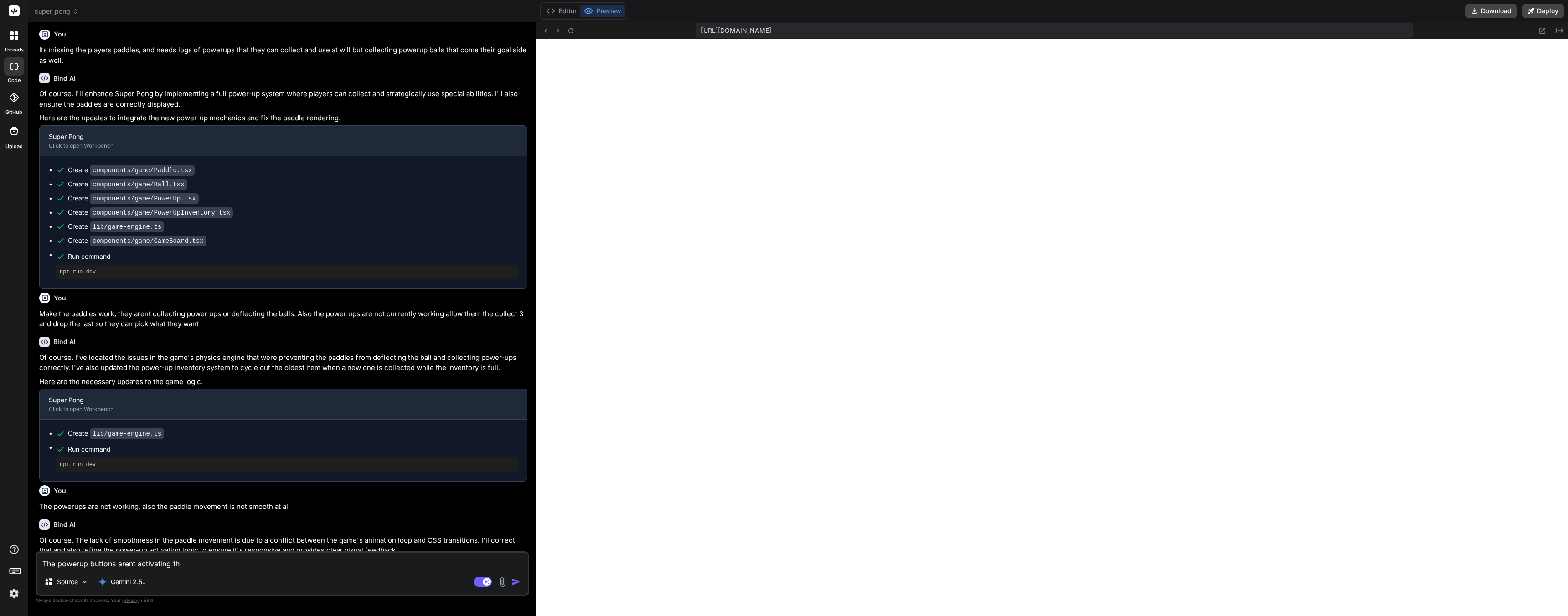
type textarea "x"
type textarea "The powerup buttons arent activating the"
type textarea "x"
type textarea "The powerup buttons arent activating the p"
type textarea "x"
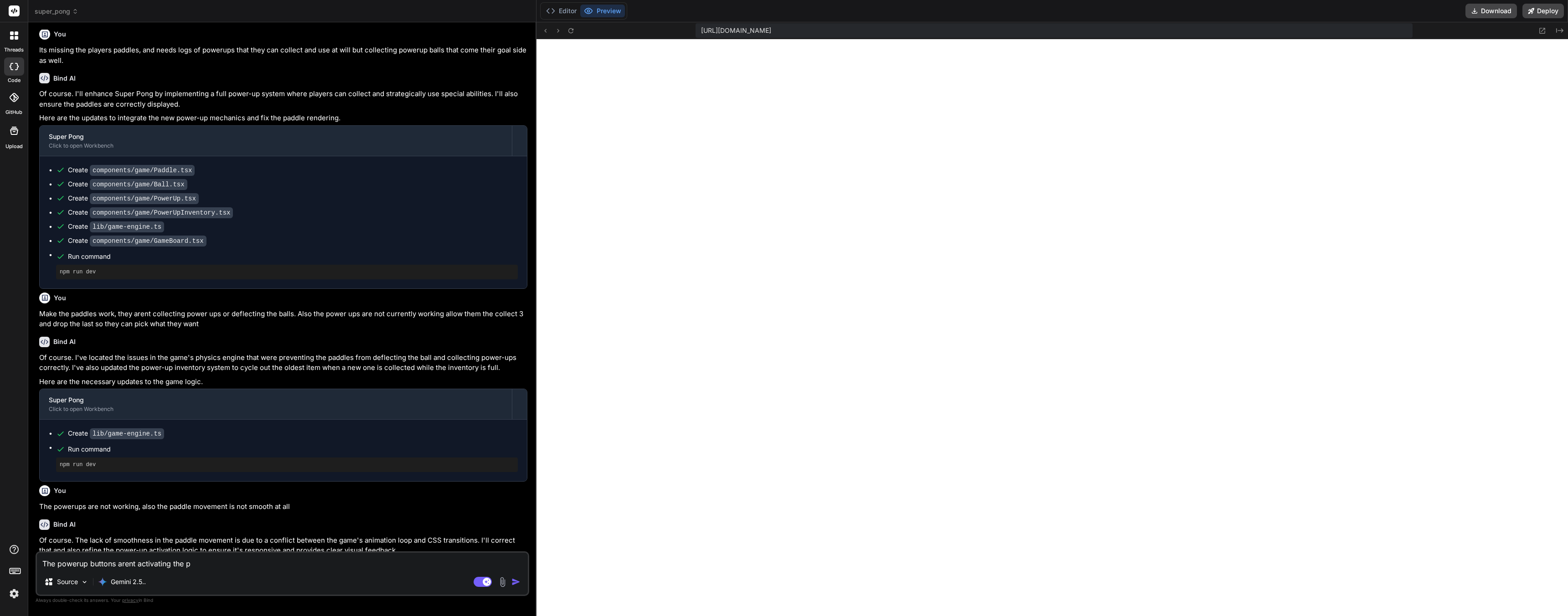
type textarea "The powerup buttons arent activating the po"
type textarea "x"
type textarea "The powerup buttons arent activating the pow"
type textarea "x"
type textarea "The powerup buttons arent activating the [PERSON_NAME]"
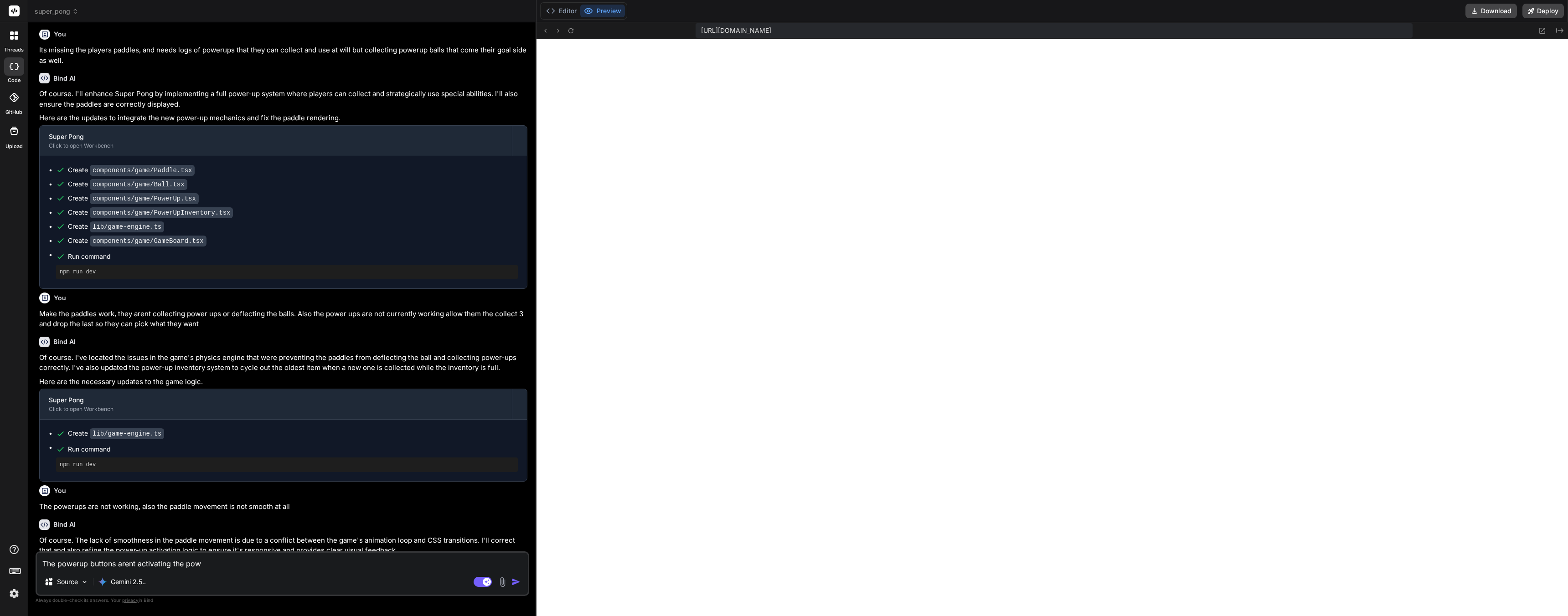
type textarea "x"
type textarea "The powerup buttons arent activating the power"
type textarea "x"
type textarea "The powerup buttons arent activating the powers"
type textarea "x"
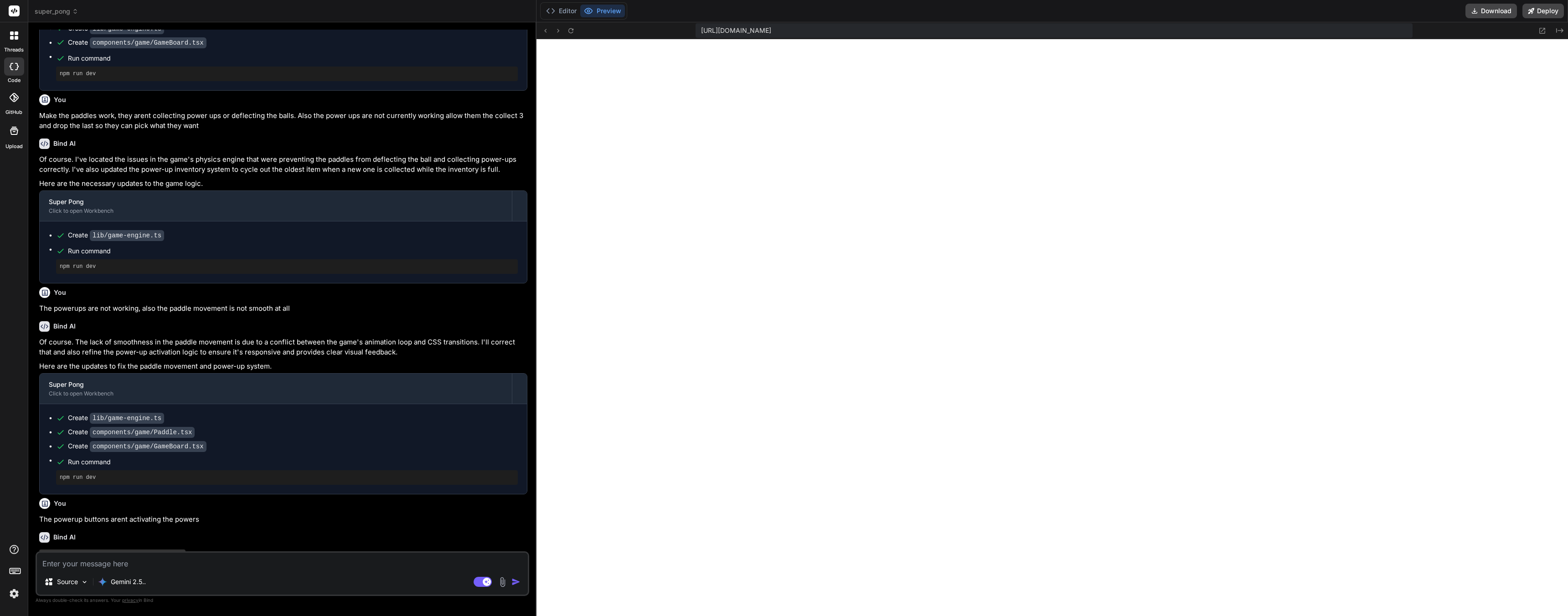
scroll to position [911, 0]
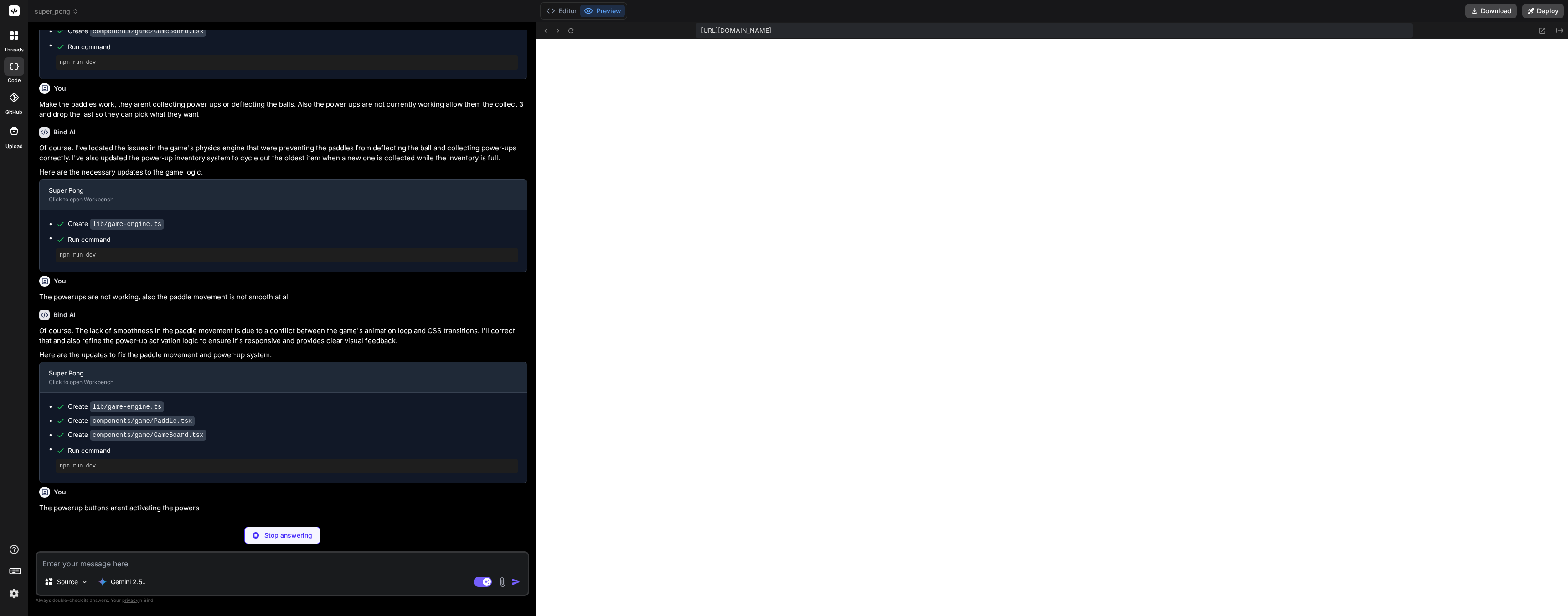
type textarea "x"
type textarea "} else if (map === 'chaos-corridor') { newState.barriers.push({ x: 25, y: 0, wi…"
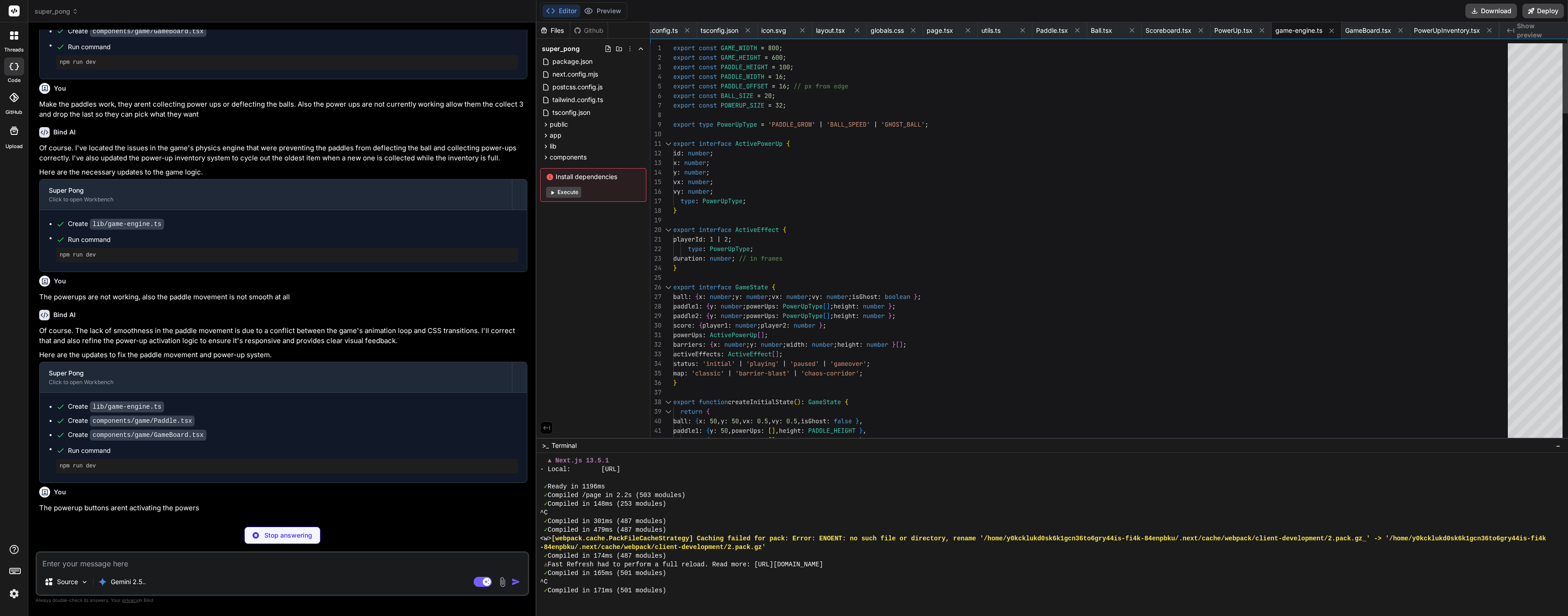
scroll to position [2433, 0]
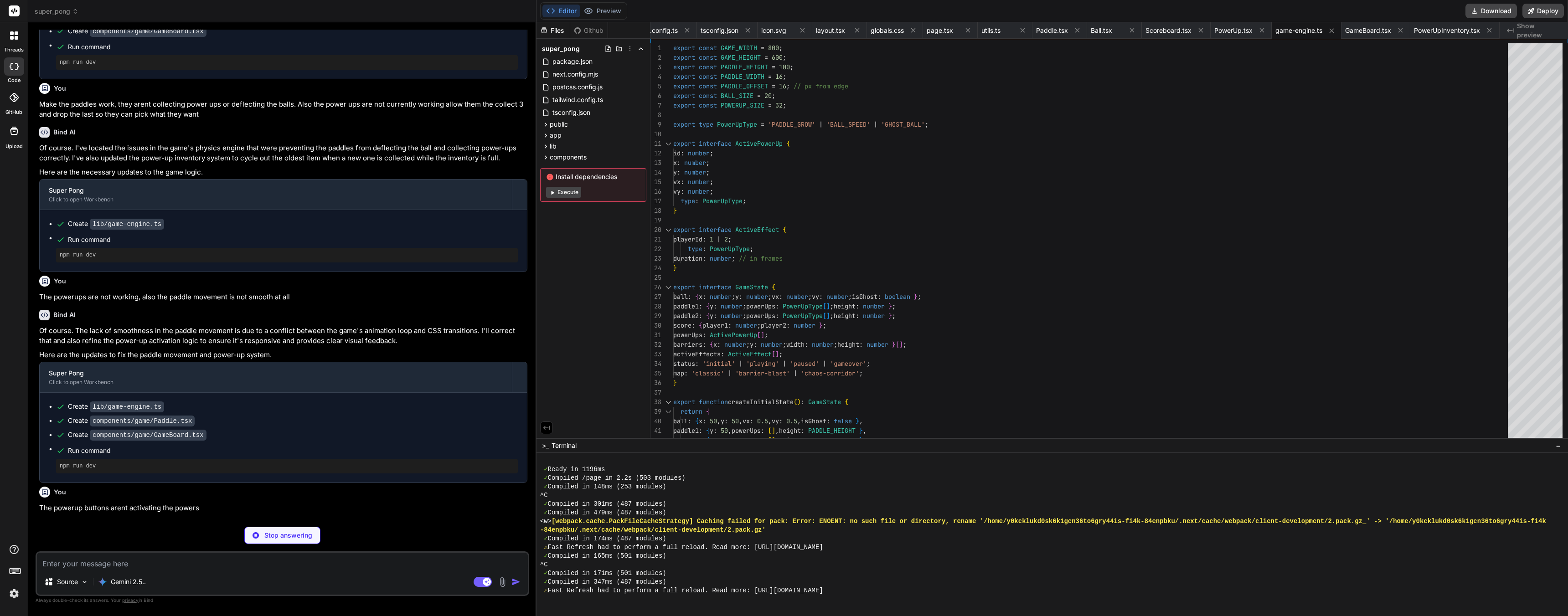
type textarea "x"
type textarea "</div> </div> ); }; export default GameBoard;"
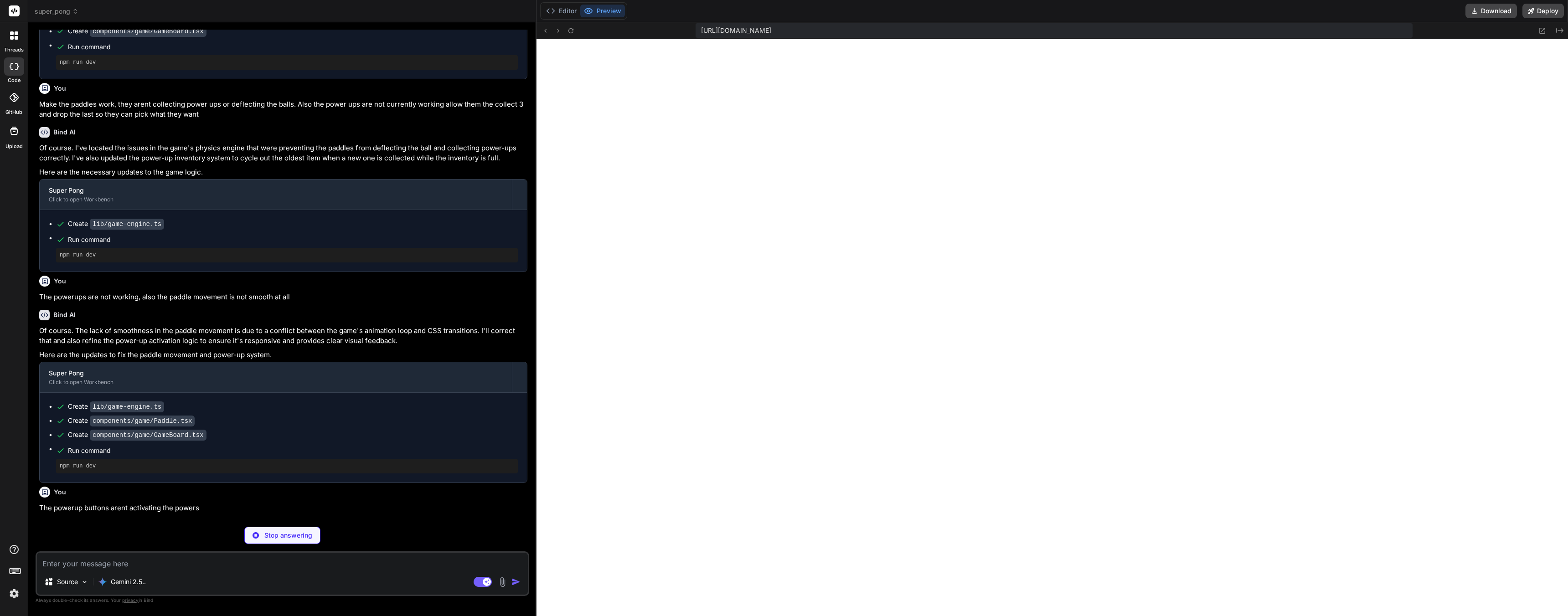
scroll to position [2451, 0]
type textarea "x"
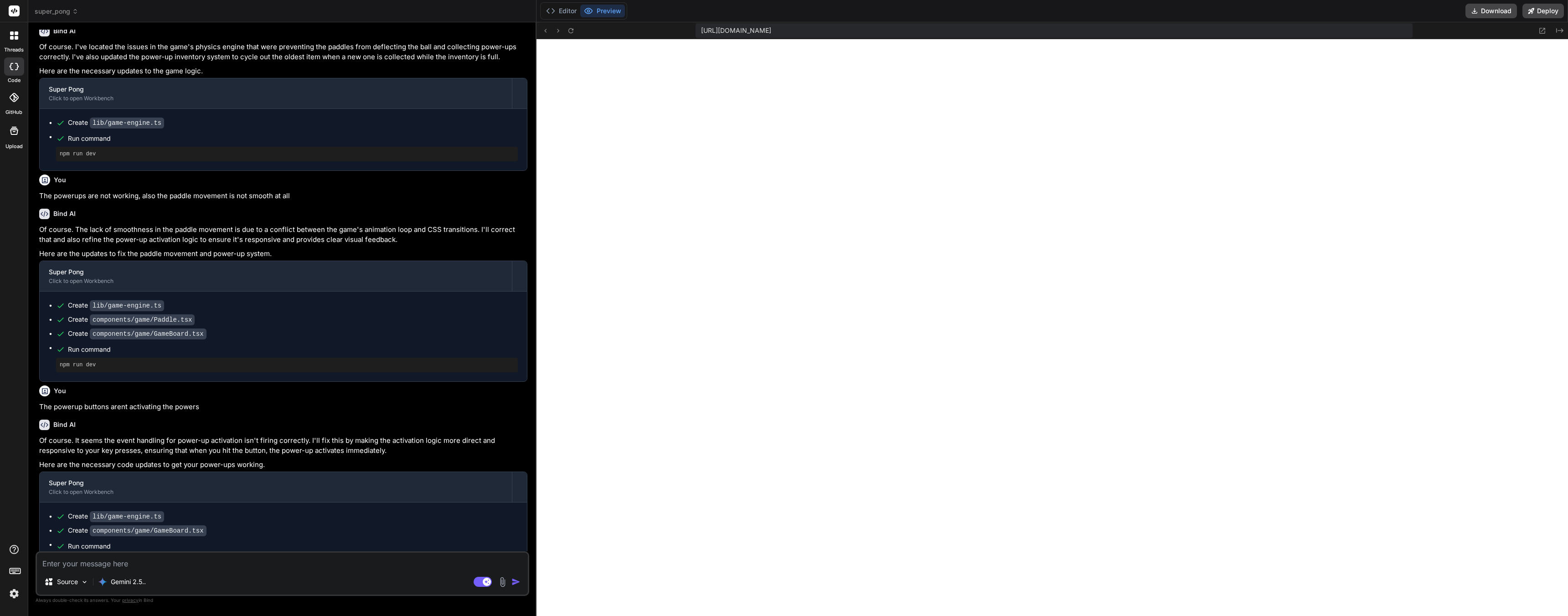
click at [152, 558] on textarea at bounding box center [282, 561] width 491 height 17
click at [152, 561] on textarea at bounding box center [282, 561] width 491 height 17
type textarea "A"
type textarea "x"
type textarea "Ad"
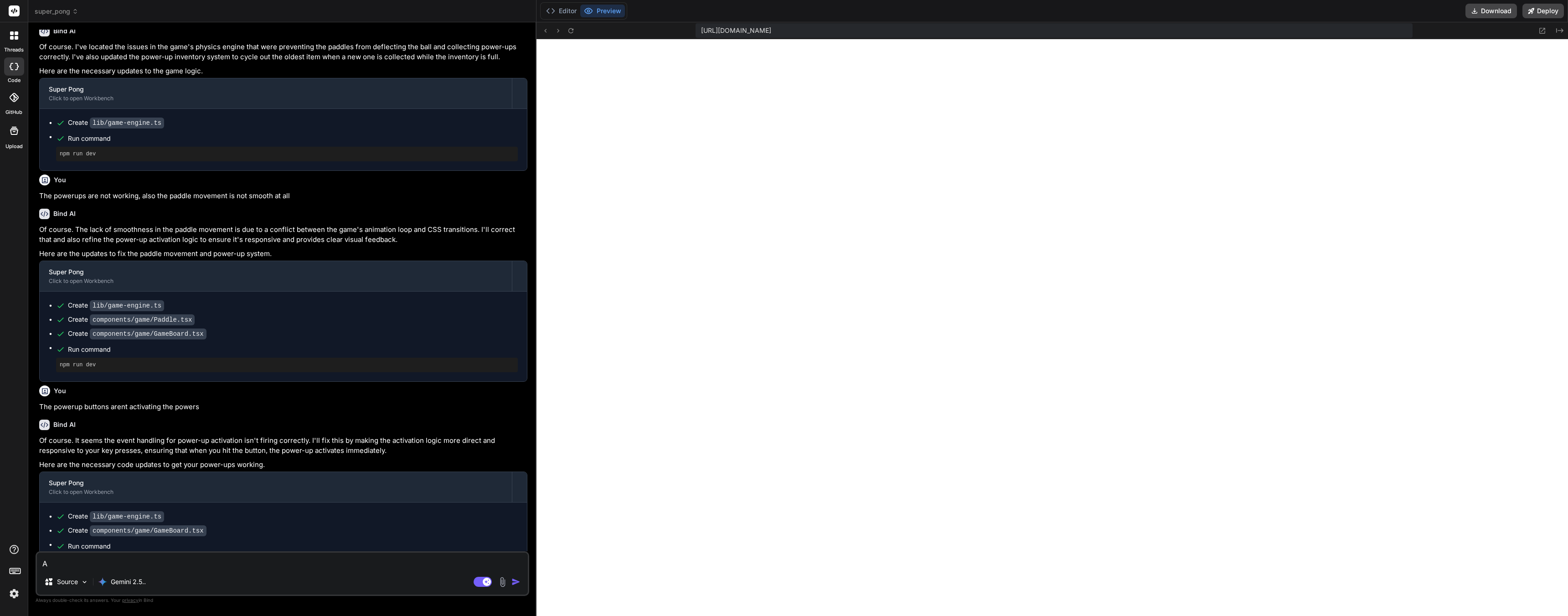
type textarea "x"
type textarea "Add"
type textarea "x"
type textarea "Add"
type textarea "x"
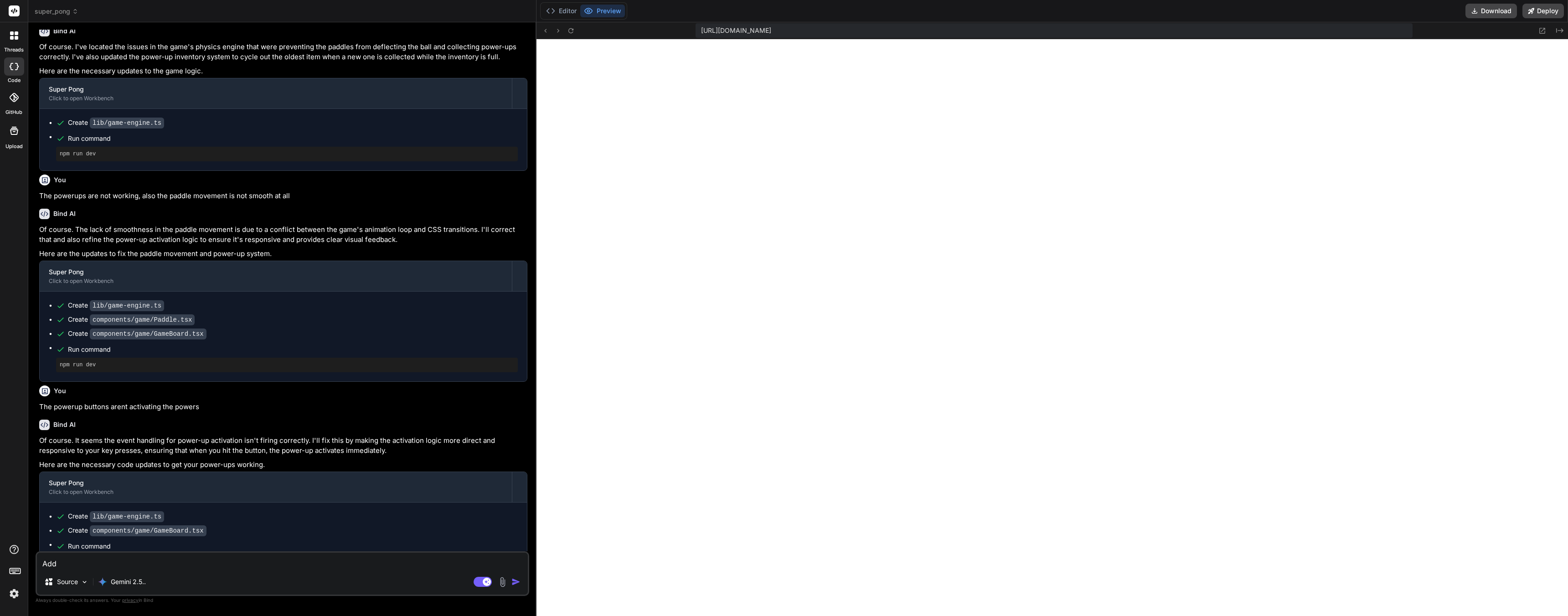
type textarea "Add m"
type textarea "x"
type textarea "Add mo"
type textarea "x"
type textarea "Add mor"
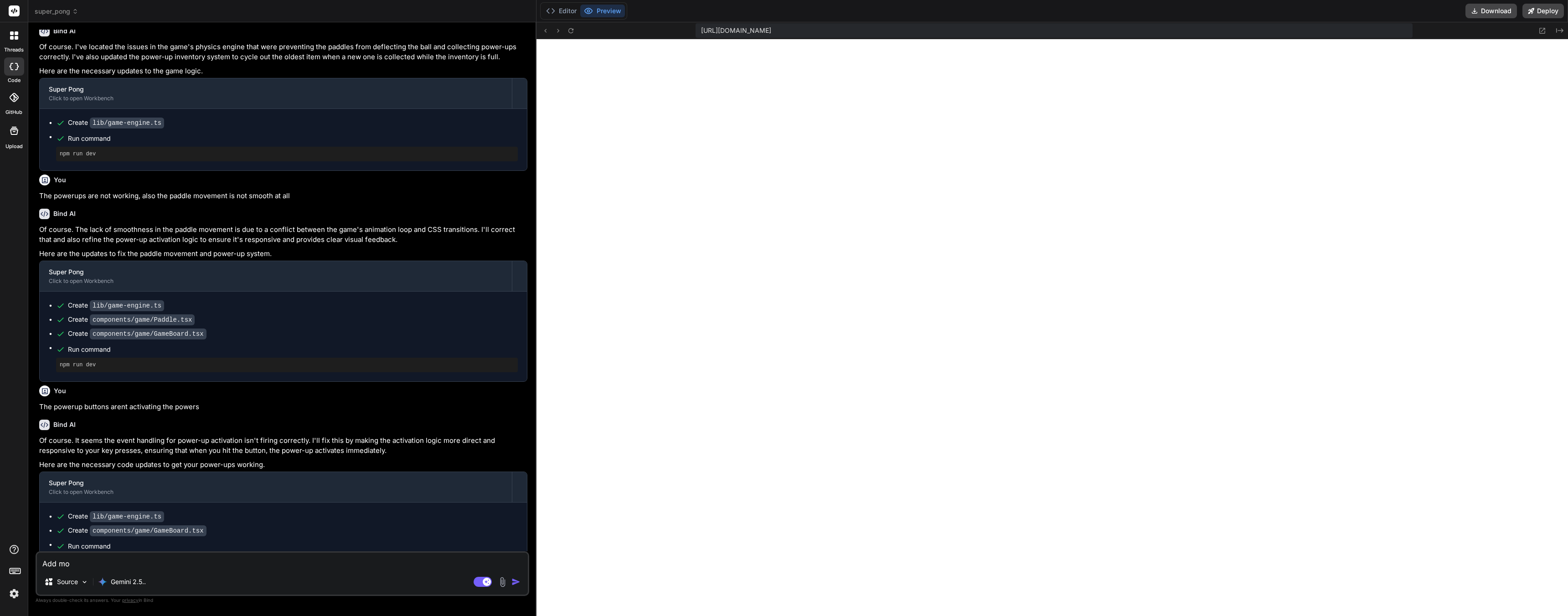
type textarea "x"
type textarea "Add more"
type textarea "x"
type textarea "Add more"
type textarea "x"
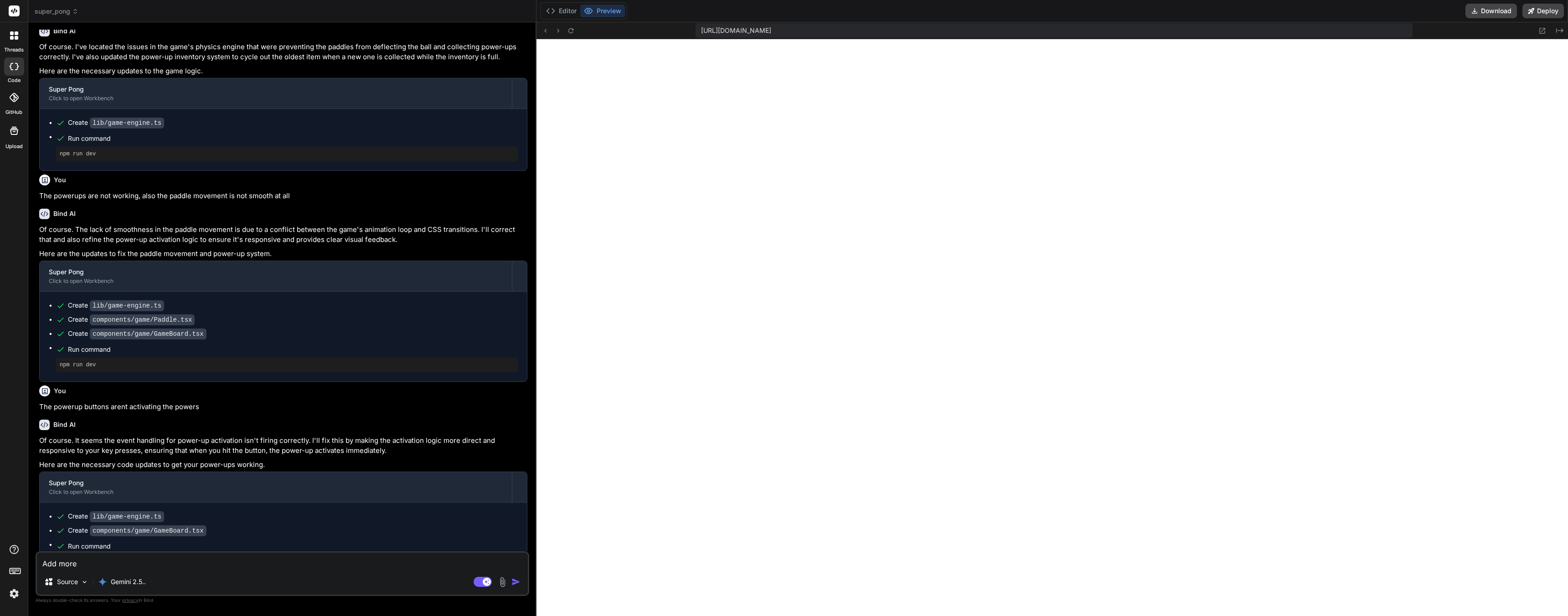
type textarea "Add more p"
type textarea "x"
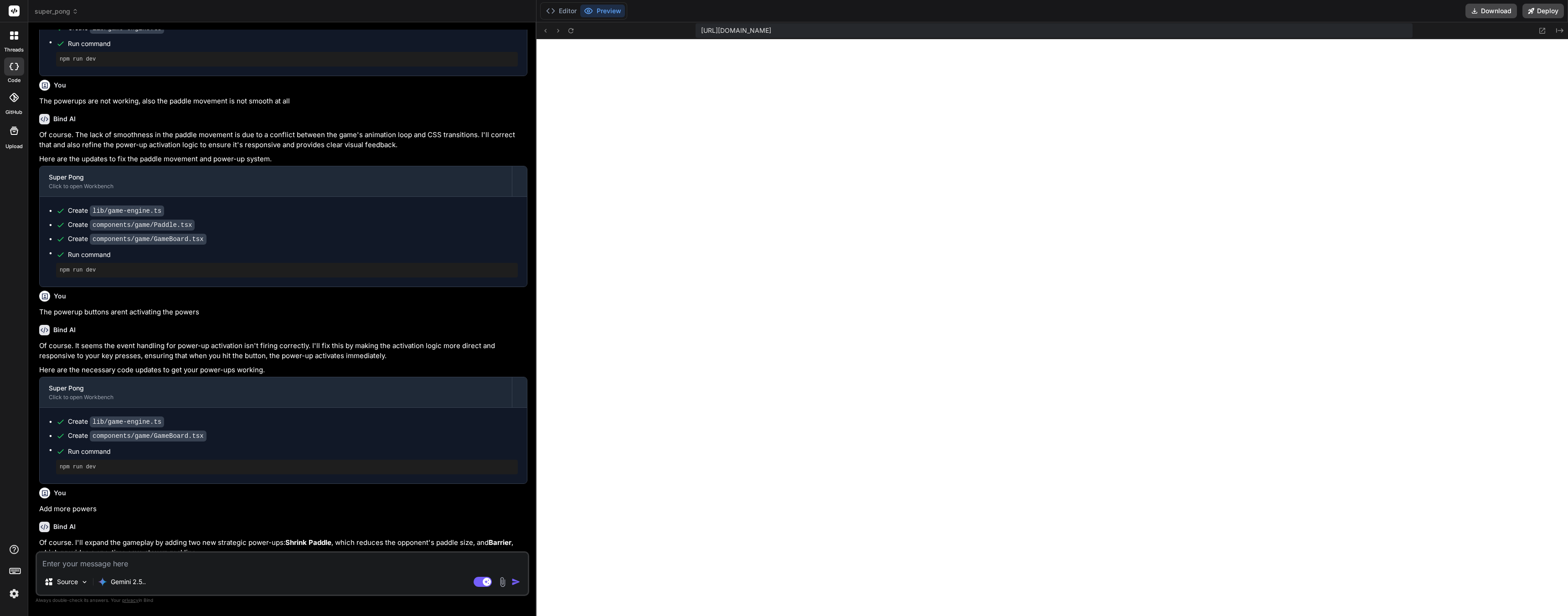
scroll to position [1236, 0]
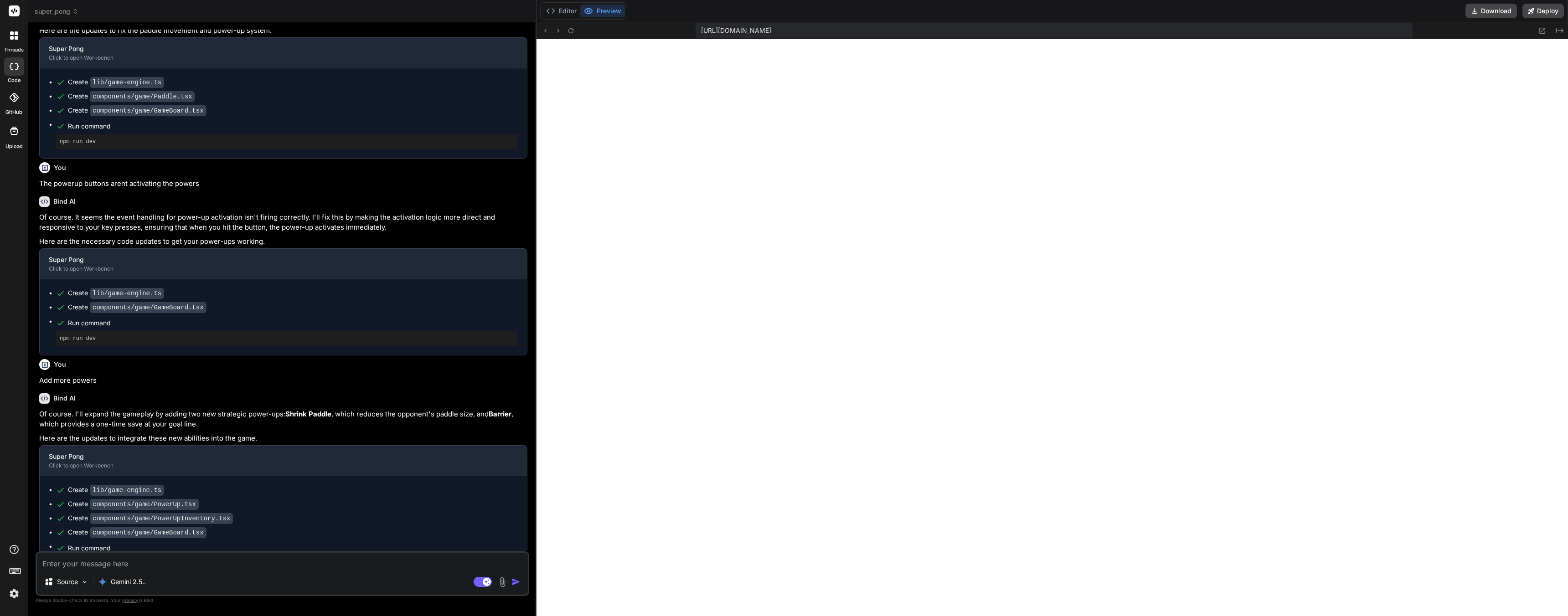
click at [134, 563] on textarea at bounding box center [282, 561] width 491 height 17
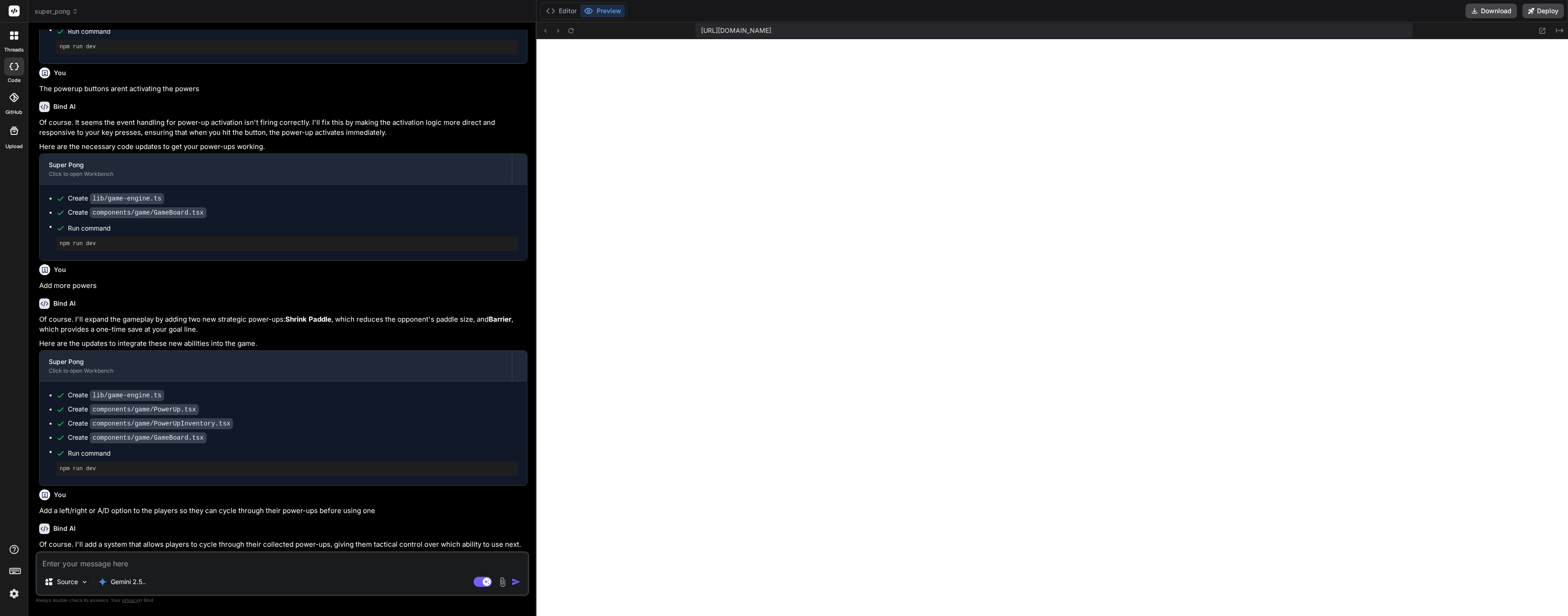
scroll to position [1393, 0]
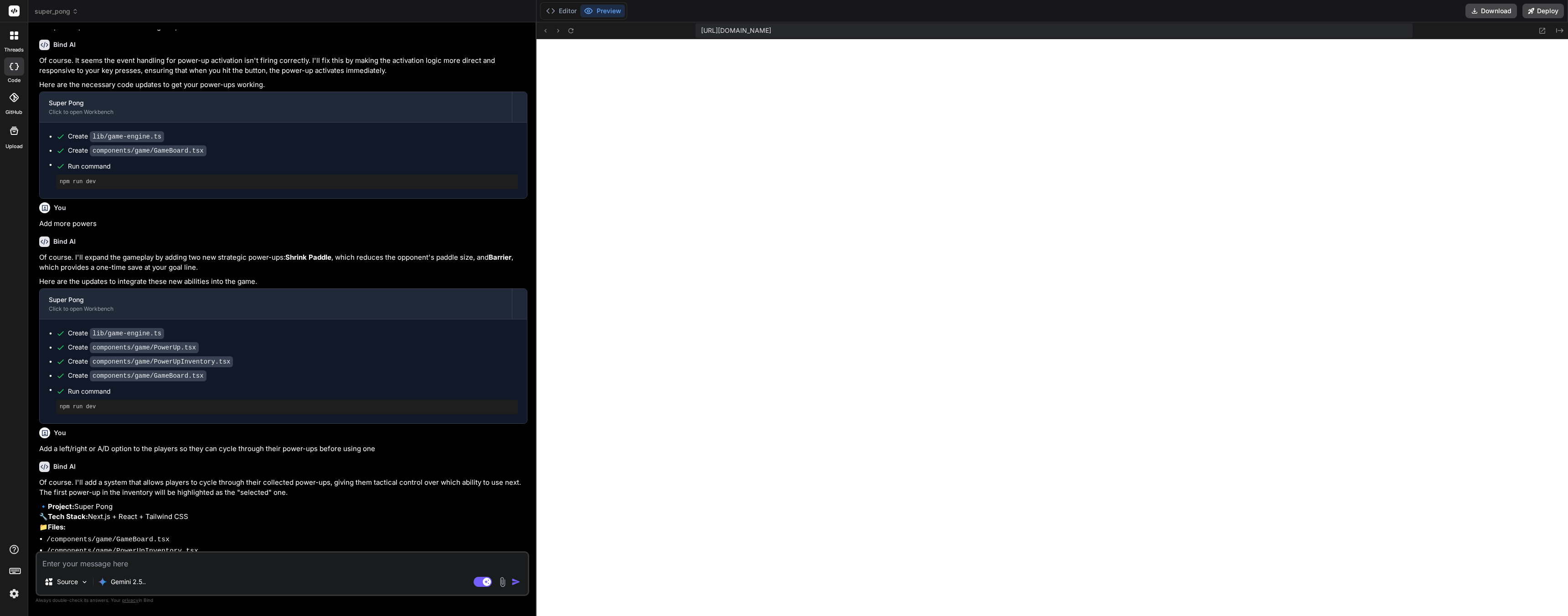
drag, startPoint x: 313, startPoint y: 566, endPoint x: 304, endPoint y: 561, distance: 10.3
click at [313, 565] on textarea at bounding box center [282, 561] width 491 height 17
click at [304, 561] on textarea at bounding box center [282, 561] width 491 height 17
click at [364, 566] on textarea "wMake the shield power a little longer, the power-up cycle doesnt currently wor…" at bounding box center [282, 561] width 491 height 17
click at [45, 567] on textarea "wMake the shield power a little longer, the power-up cycle doesnt currently wor…" at bounding box center [282, 561] width 491 height 17
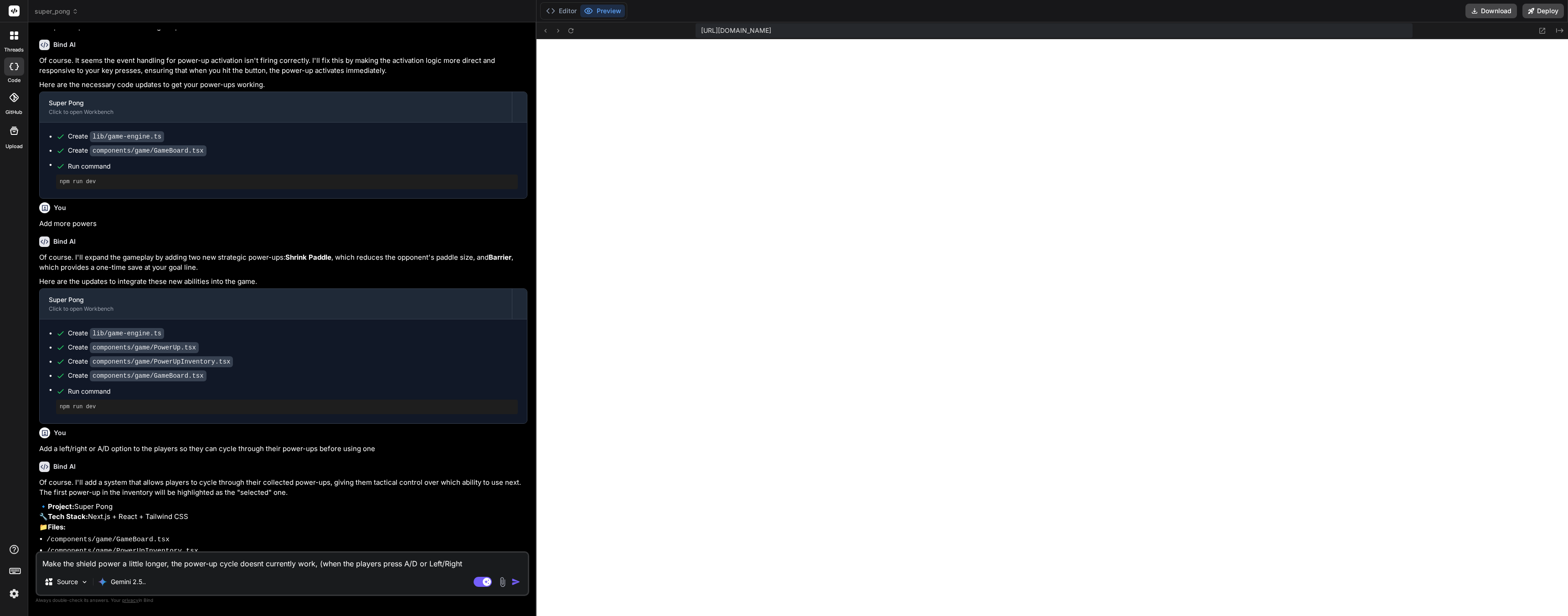
click at [472, 565] on textarea "Make the shield power a little longer, the power-up cycle doesnt currently work…" at bounding box center [282, 561] width 491 height 17
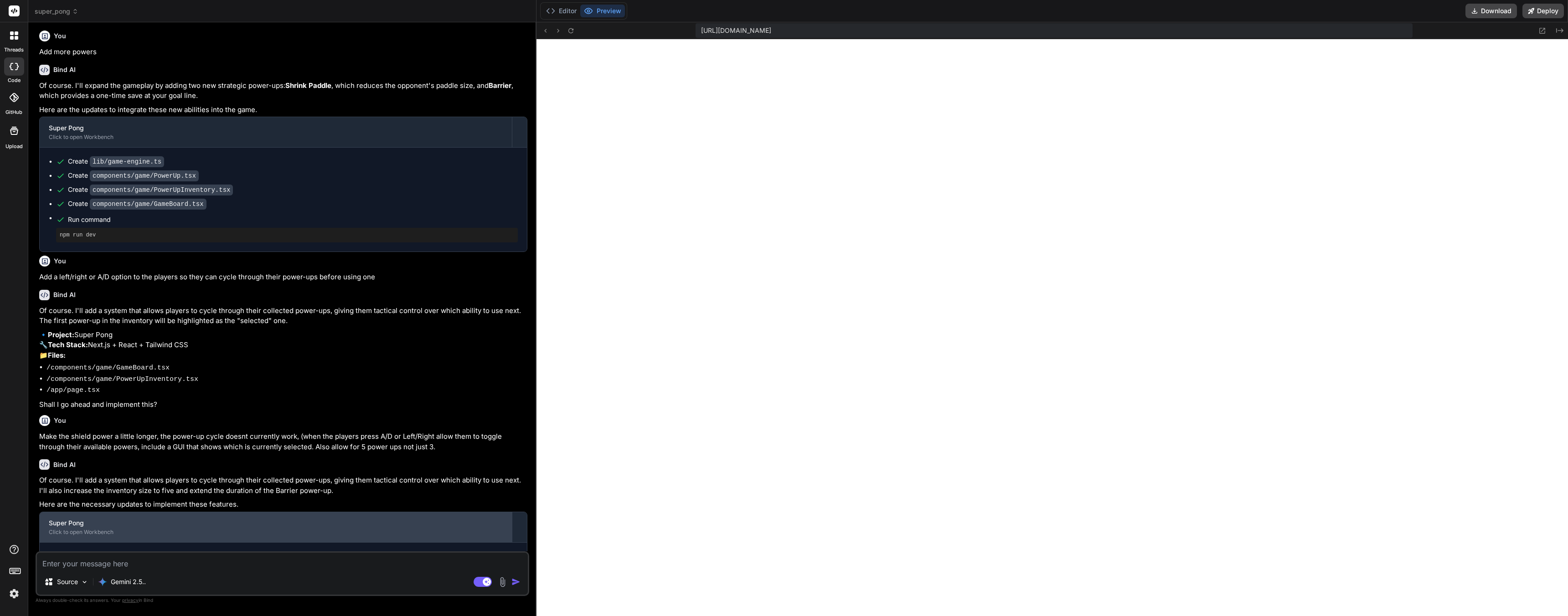
scroll to position [1612, 0]
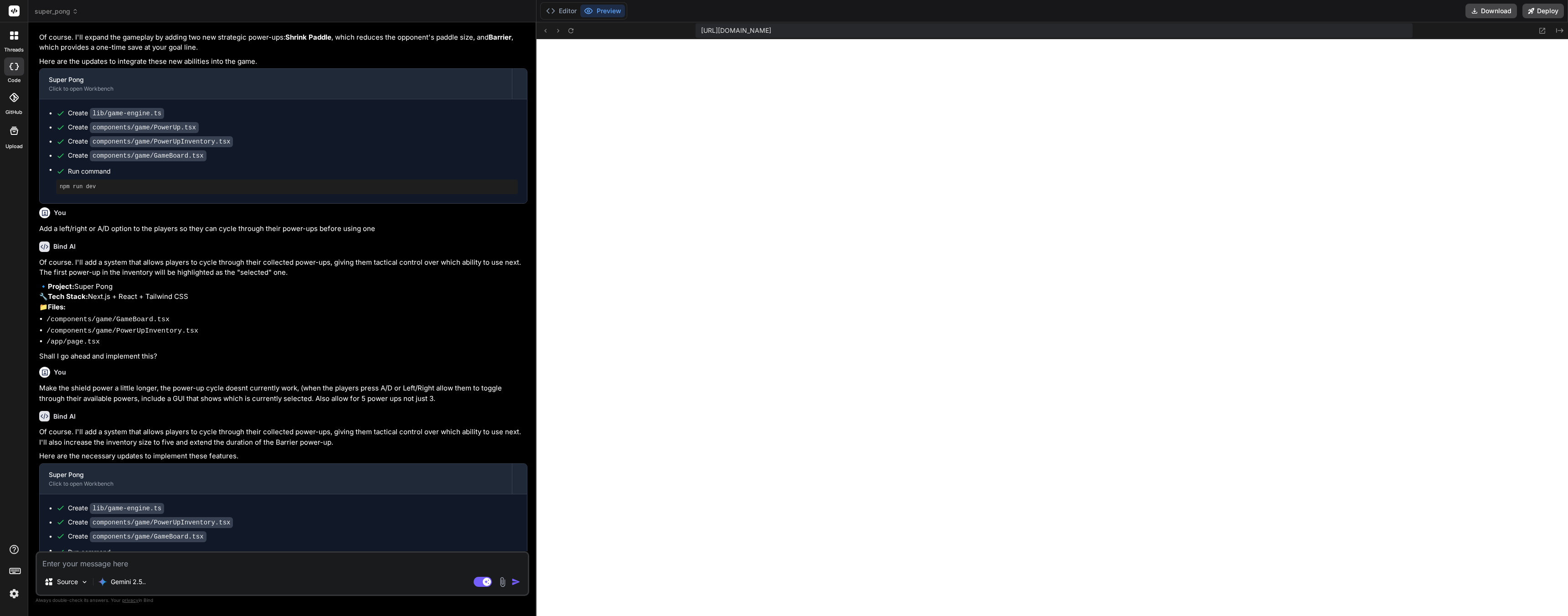
click at [159, 567] on textarea at bounding box center [282, 561] width 491 height 17
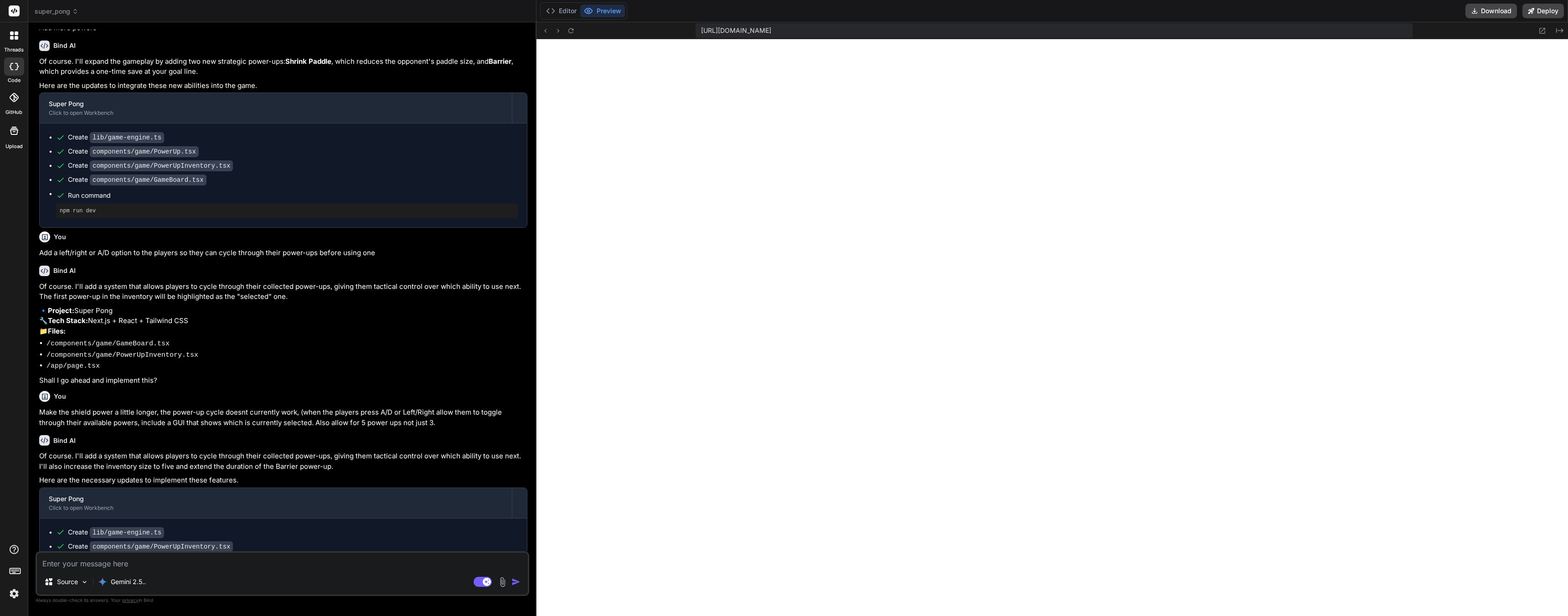
scroll to position [1814, 0]
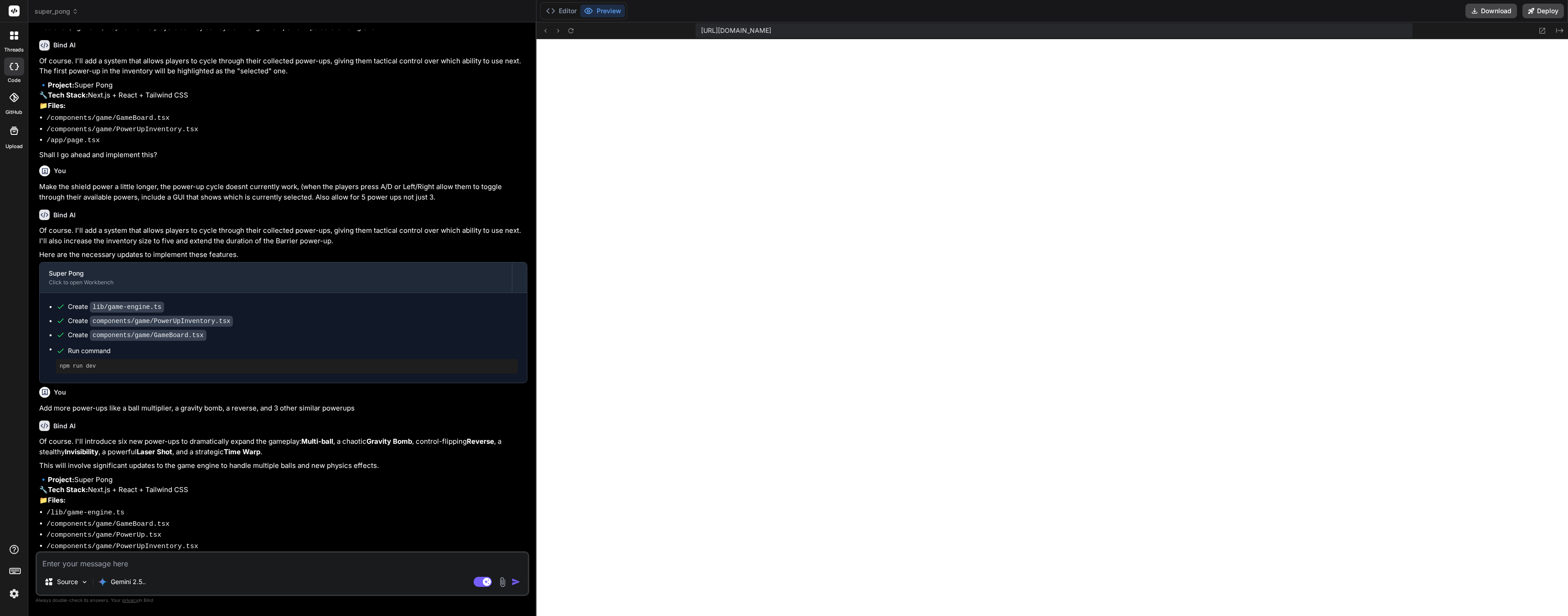
click at [167, 563] on textarea at bounding box center [282, 561] width 491 height 17
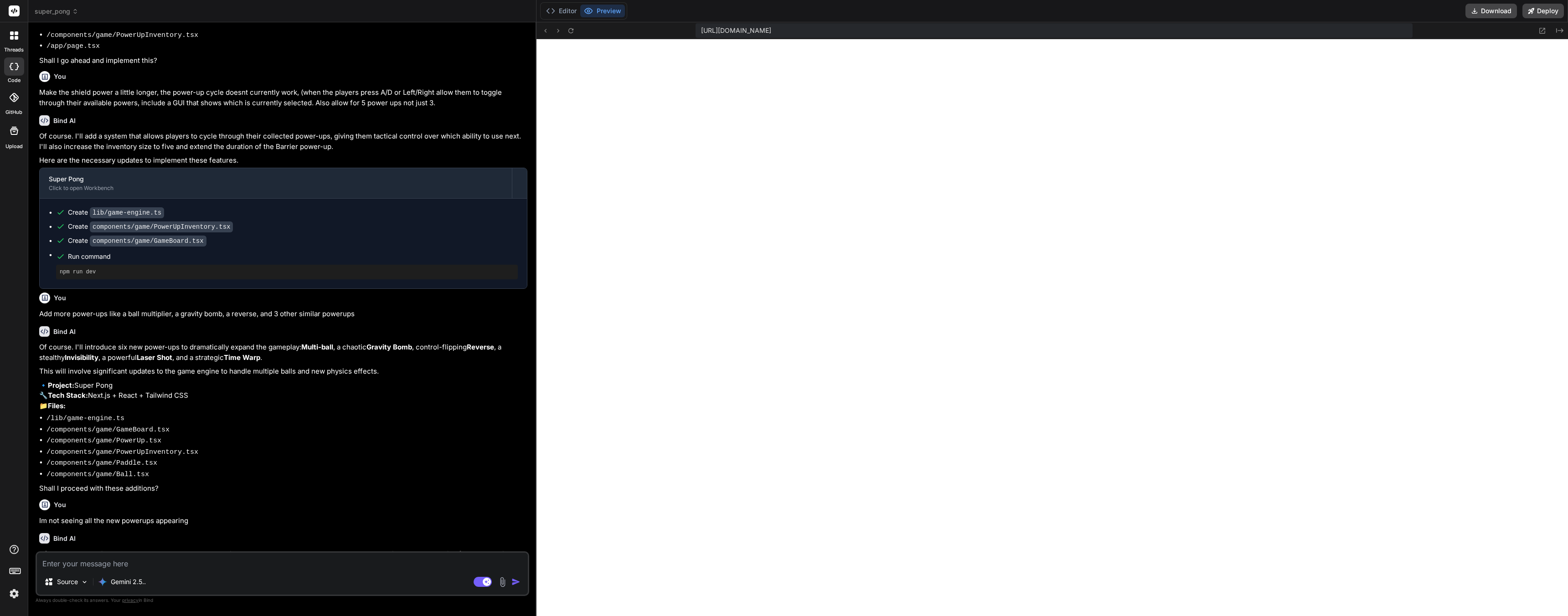
scroll to position [2065, 0]
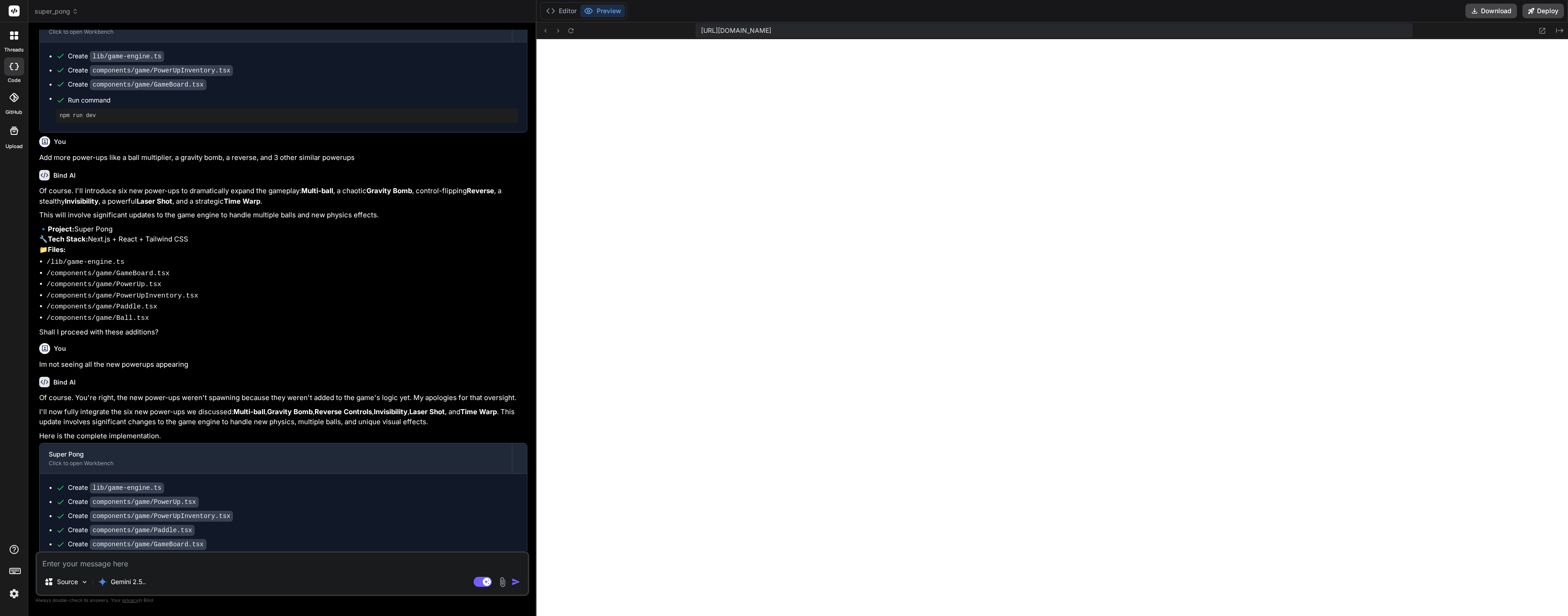
click at [79, 567] on textarea at bounding box center [282, 561] width 491 height 17
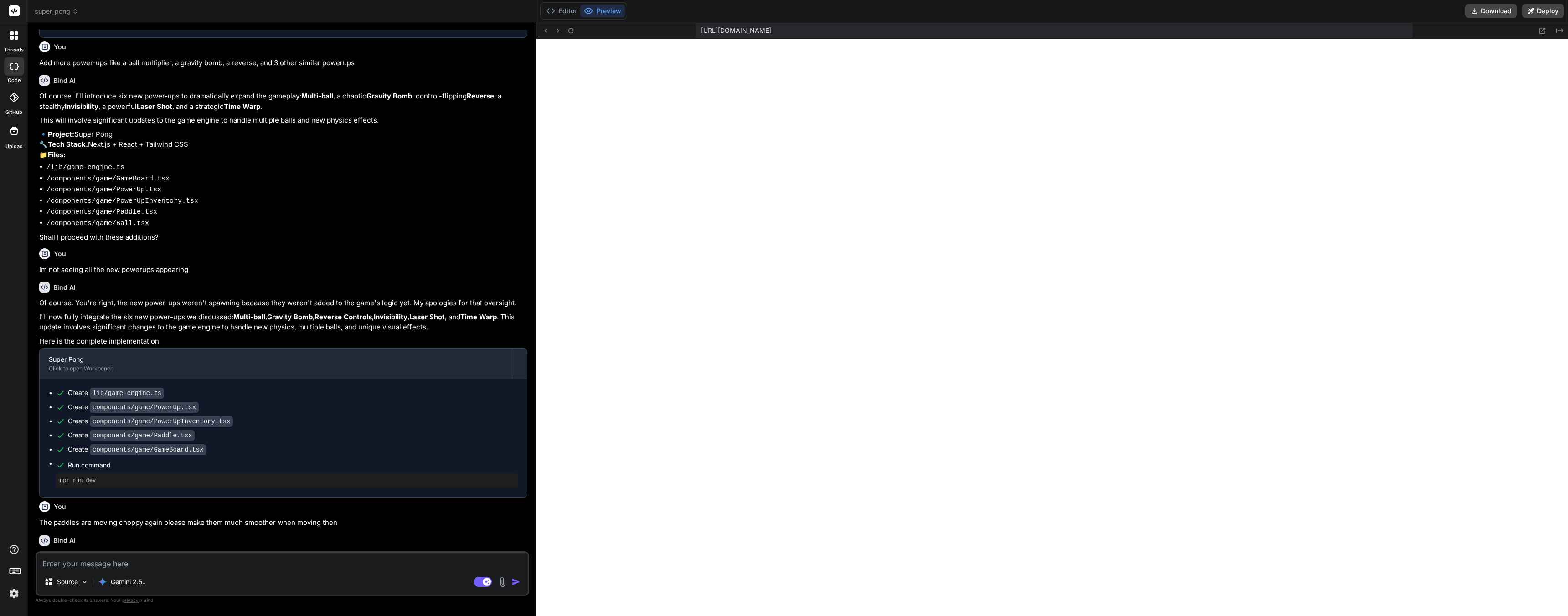
scroll to position [29, 0]
click at [146, 565] on textarea at bounding box center [282, 561] width 491 height 17
click at [145, 565] on textarea at bounding box center [282, 561] width 491 height 17
click at [212, 565] on textarea "The bullseye power that shoots the red later shoud disable the opponents" at bounding box center [282, 561] width 491 height 17
click at [302, 570] on div "The bullseye power that shoots the red later should disable the opponents Sourc…" at bounding box center [282, 574] width 494 height 45
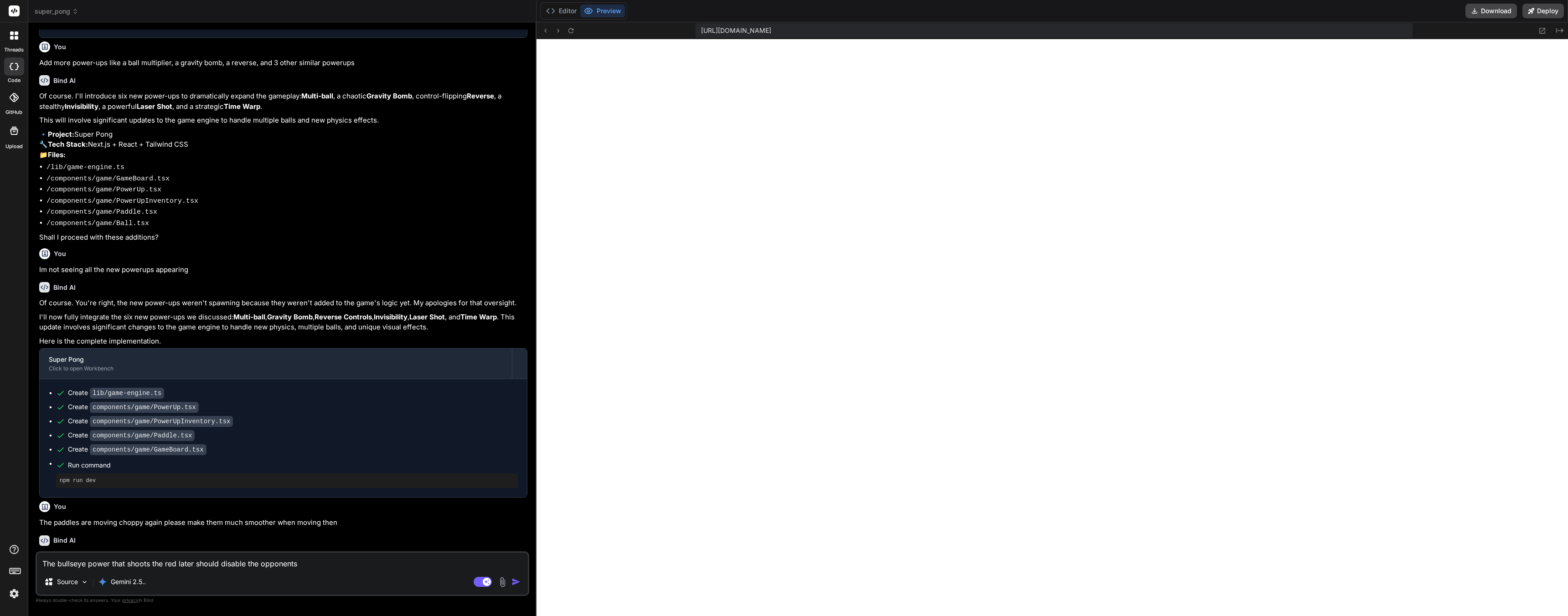
click at [313, 561] on textarea "The bullseye power that shoots the red later should disable the opponents" at bounding box center [282, 561] width 491 height 17
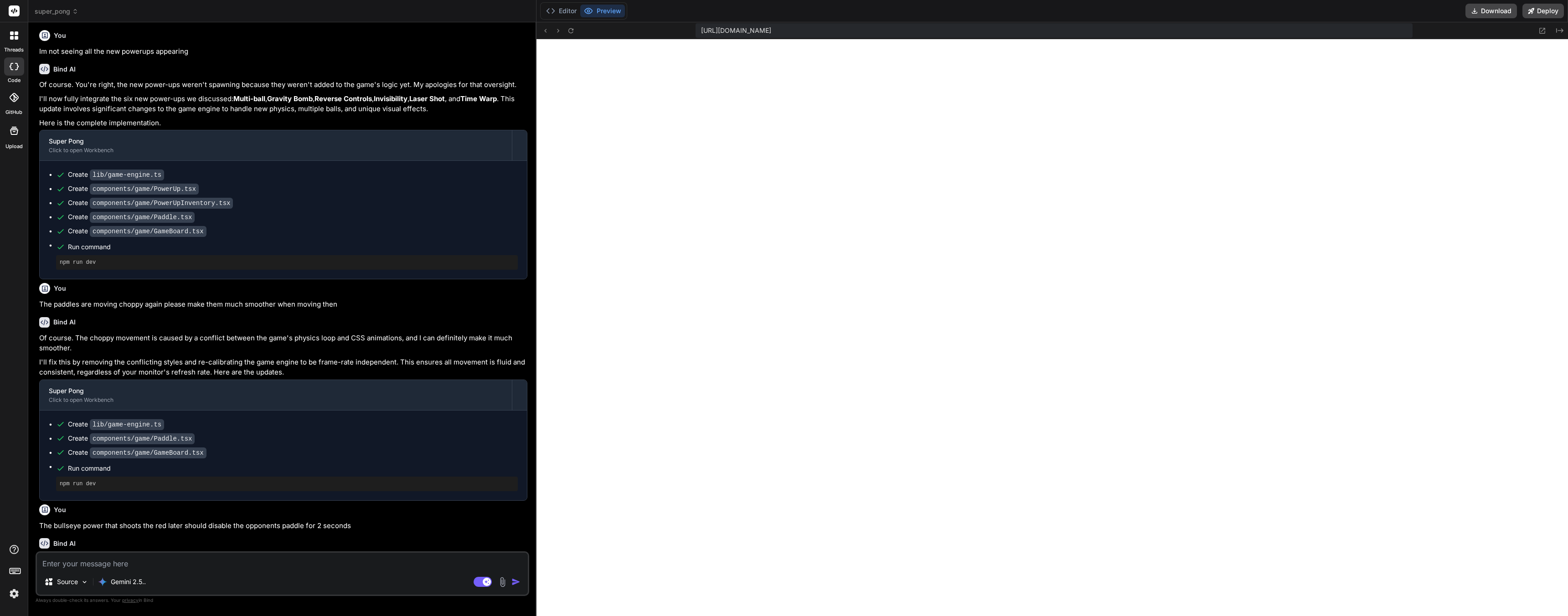
scroll to position [2379, 0]
